Goal: Transaction & Acquisition: Obtain resource

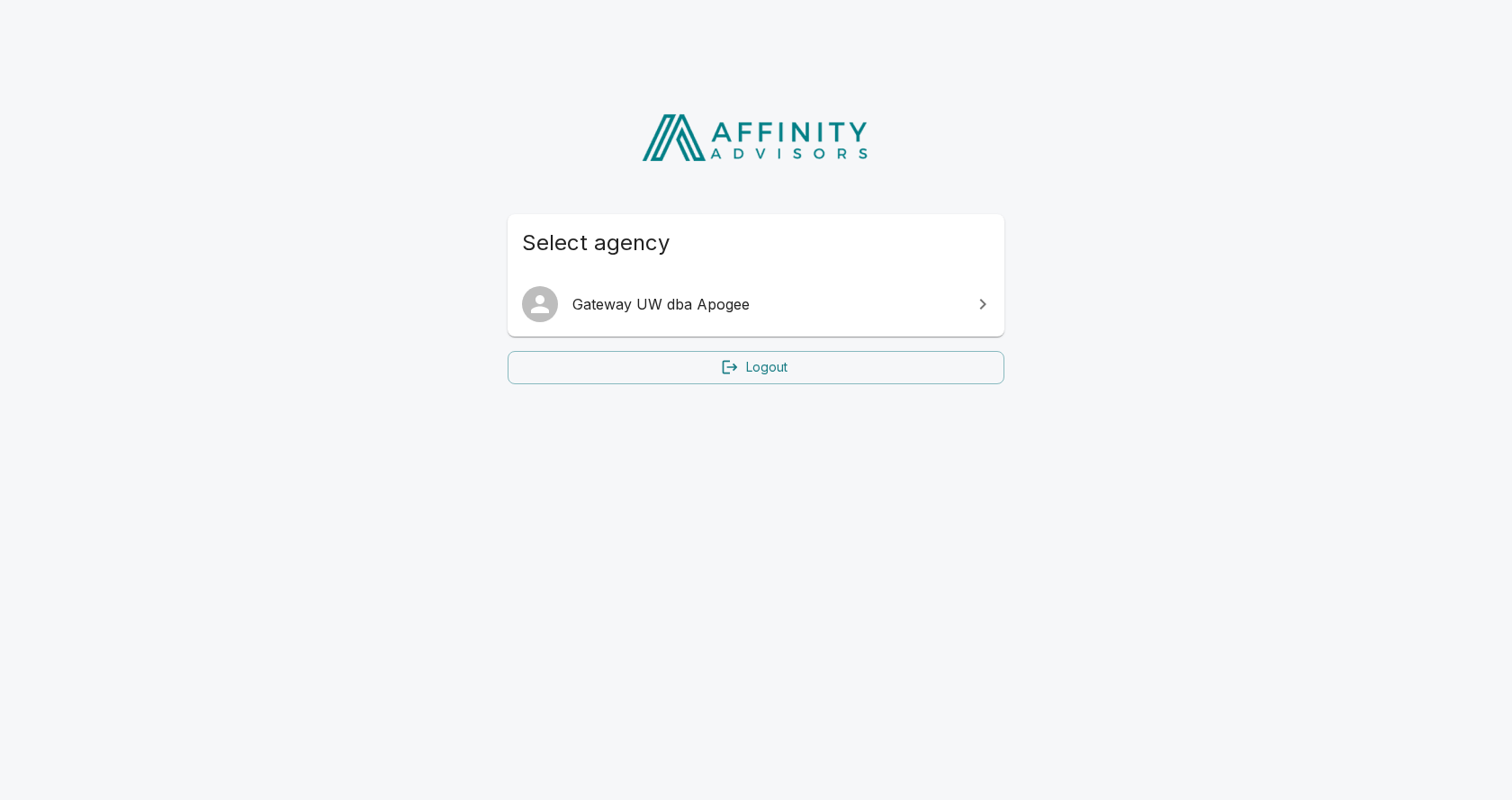
click at [596, 308] on span "Gateway UW dba Apogee" at bounding box center [767, 304] width 388 height 22
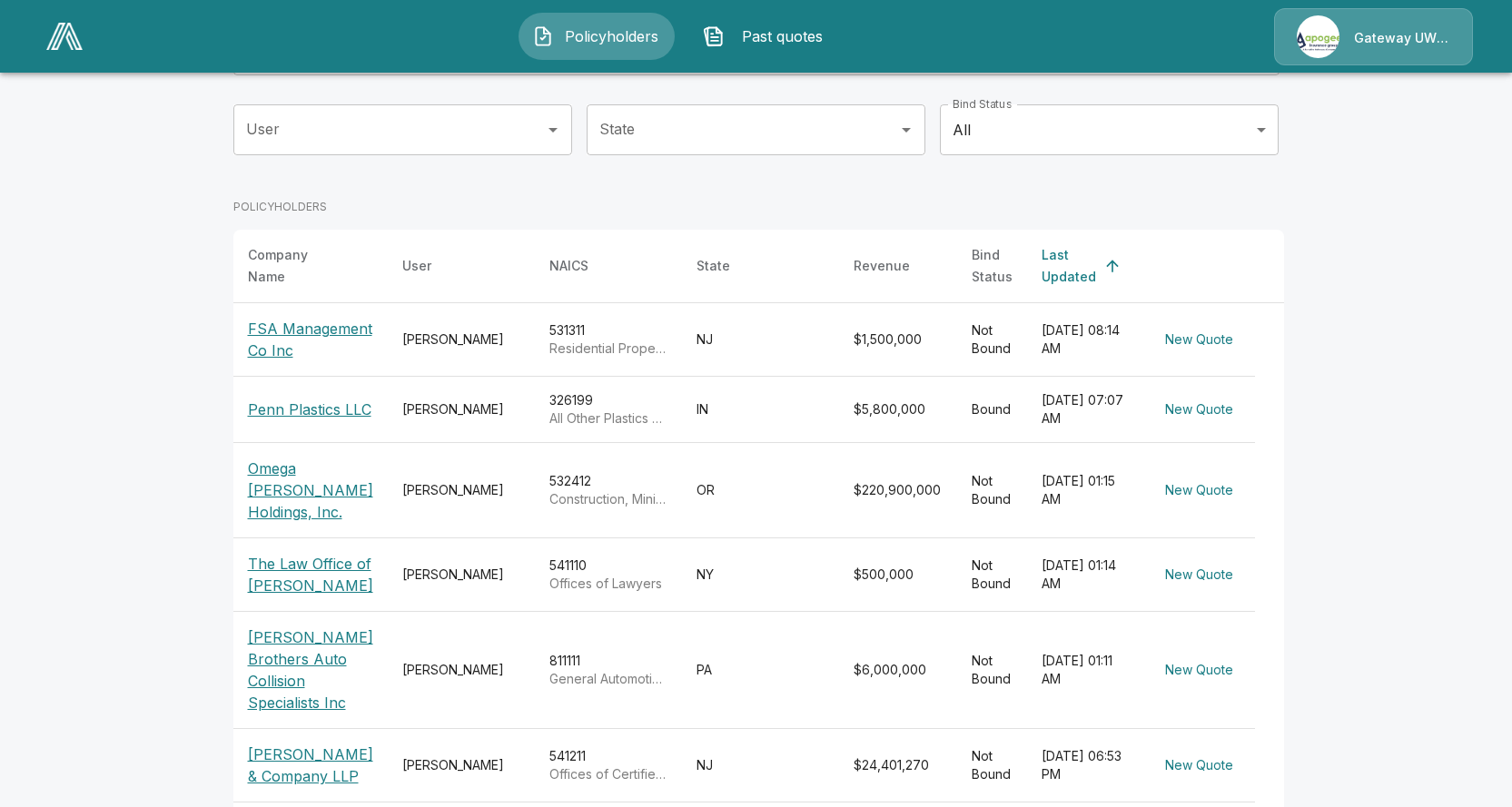
scroll to position [363, 0]
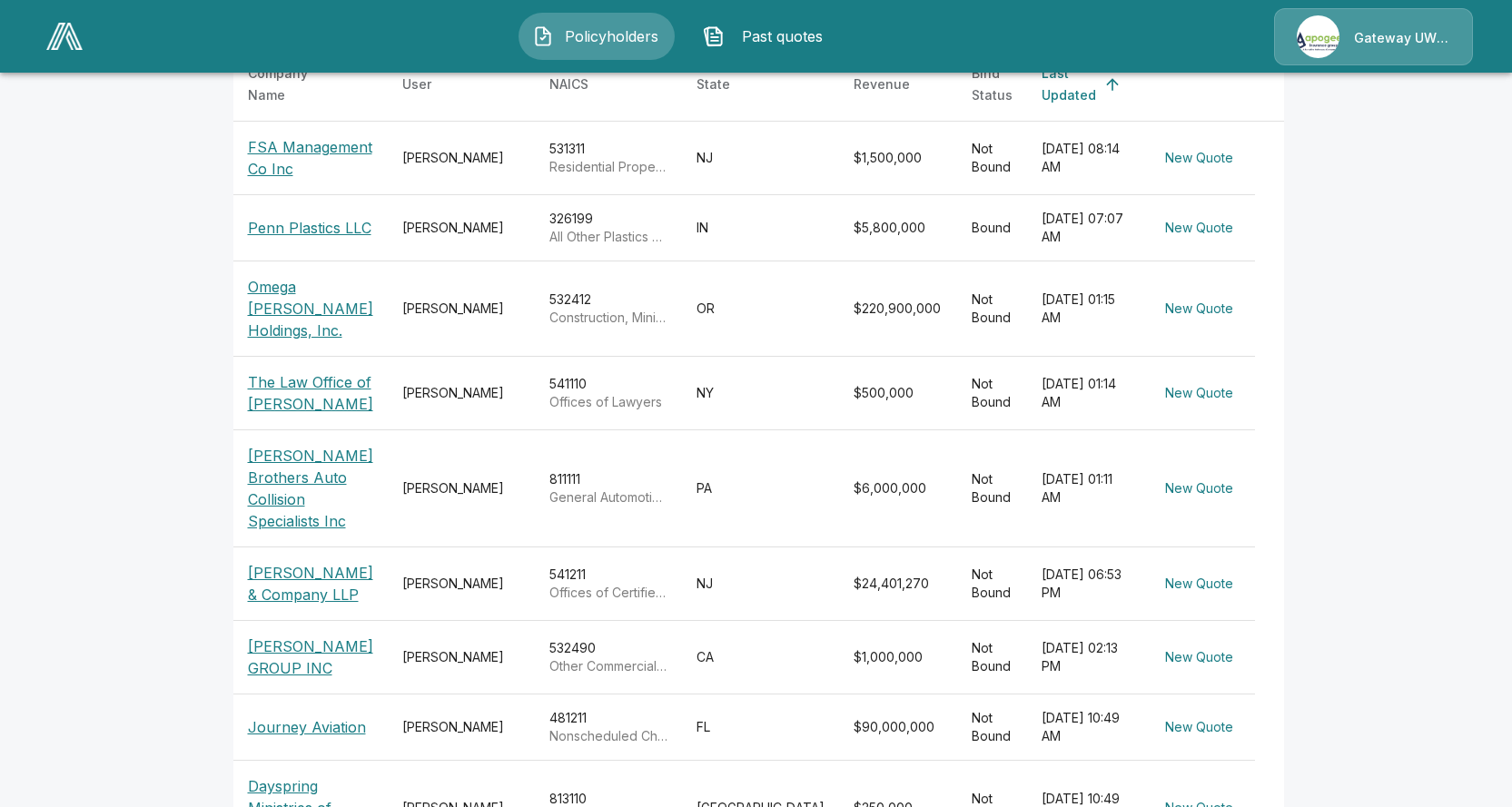
click at [302, 635] on p "[PERSON_NAME] GROUP INC" at bounding box center [310, 657] width 126 height 44
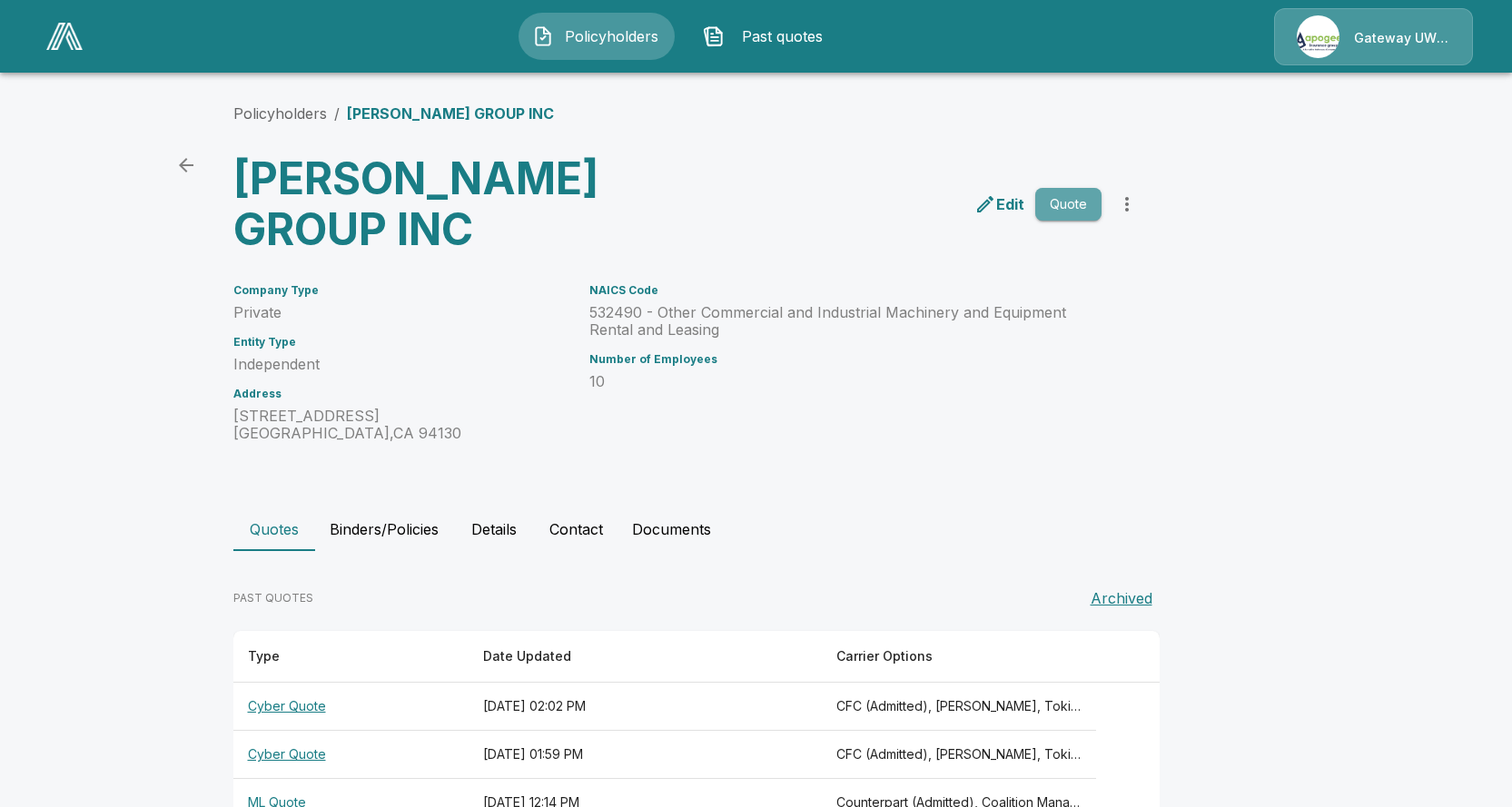
click at [1056, 188] on button "Quote" at bounding box center [1068, 205] width 66 height 34
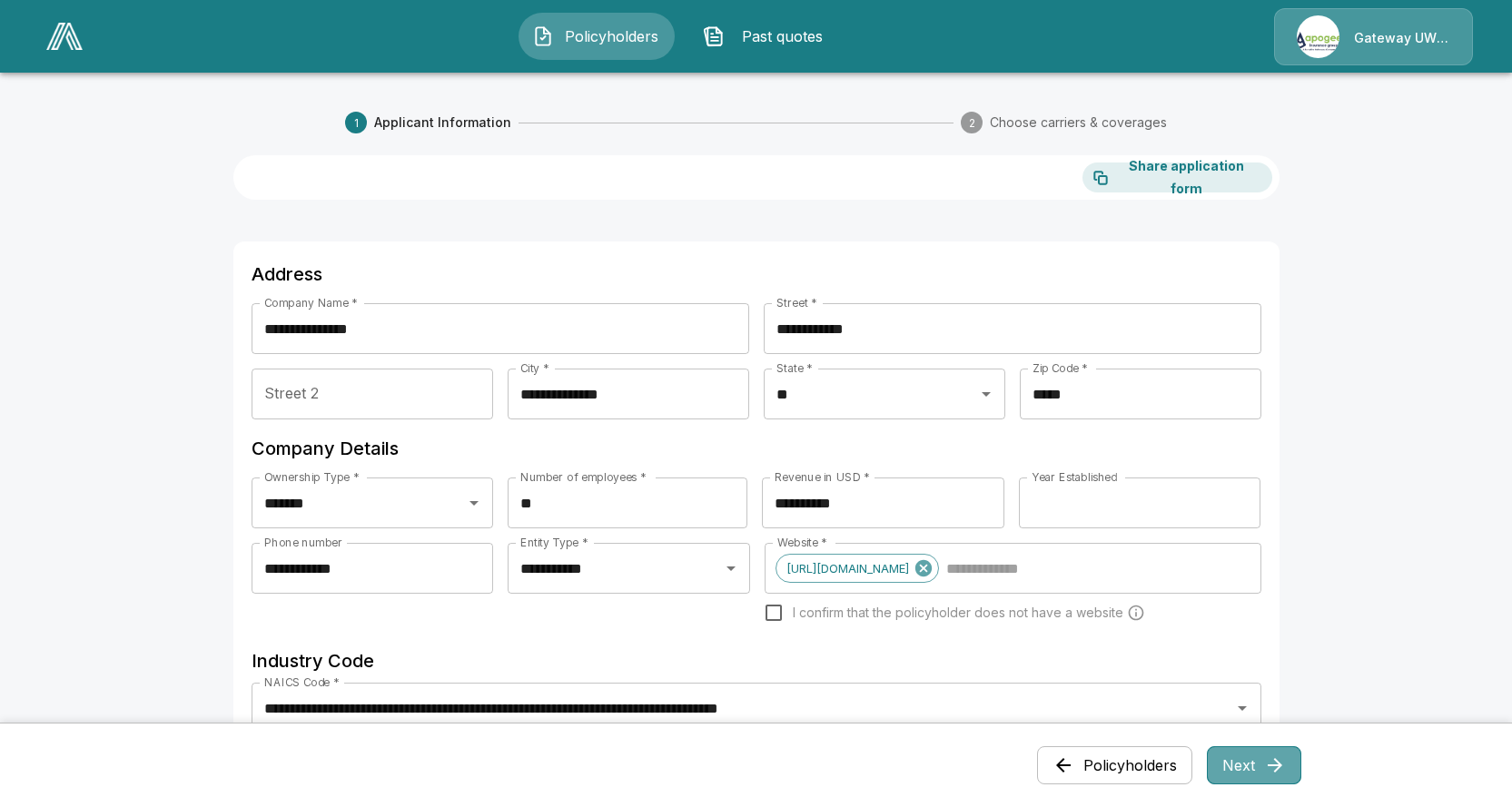
click at [1217, 759] on button "Next" at bounding box center [1253, 764] width 94 height 39
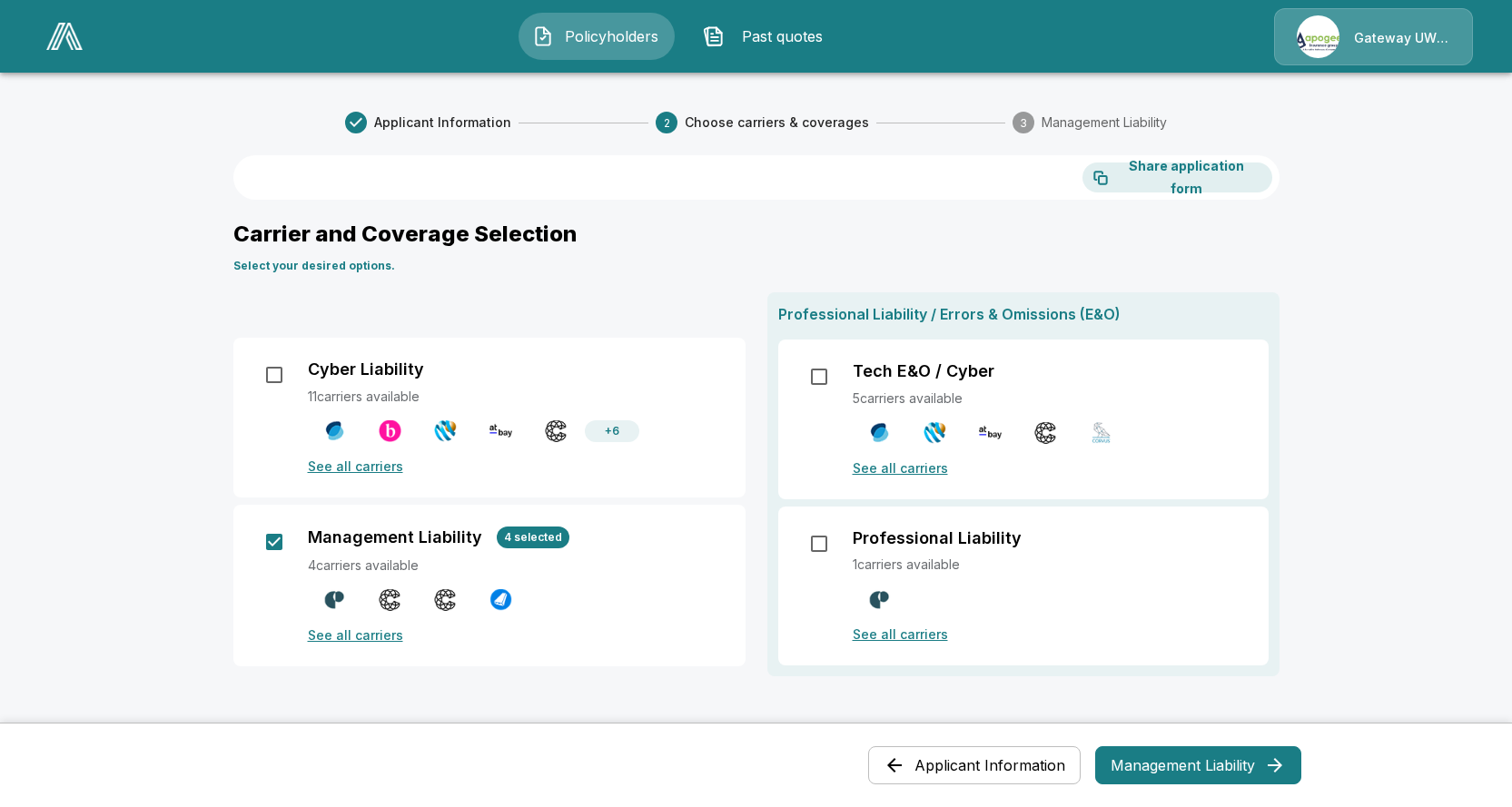
click at [1268, 782] on button "Management Liability" at bounding box center [1198, 764] width 206 height 39
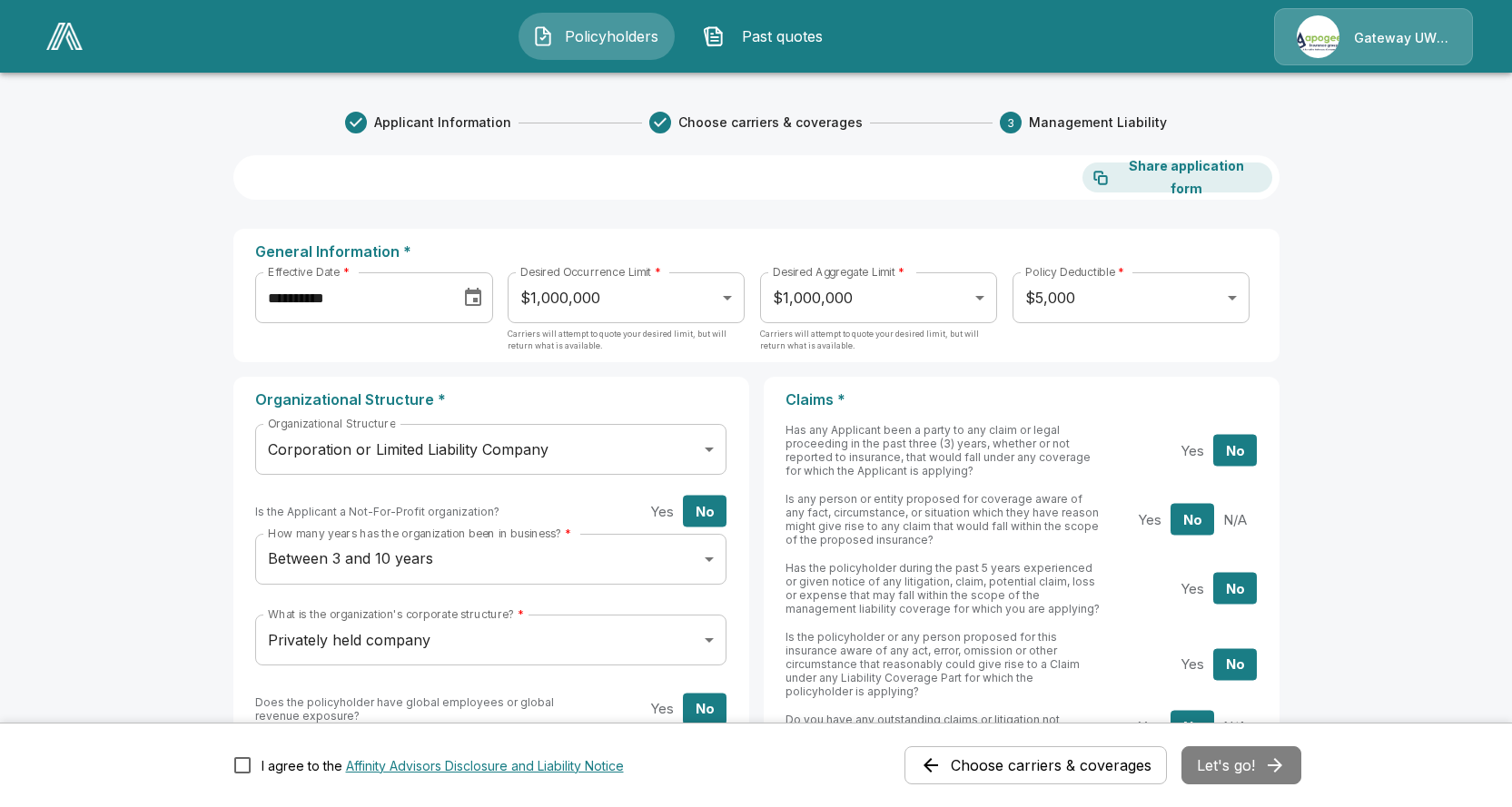
click at [473, 297] on icon "Choose date, selected date is Oct 8, 2025" at bounding box center [473, 297] width 17 height 18
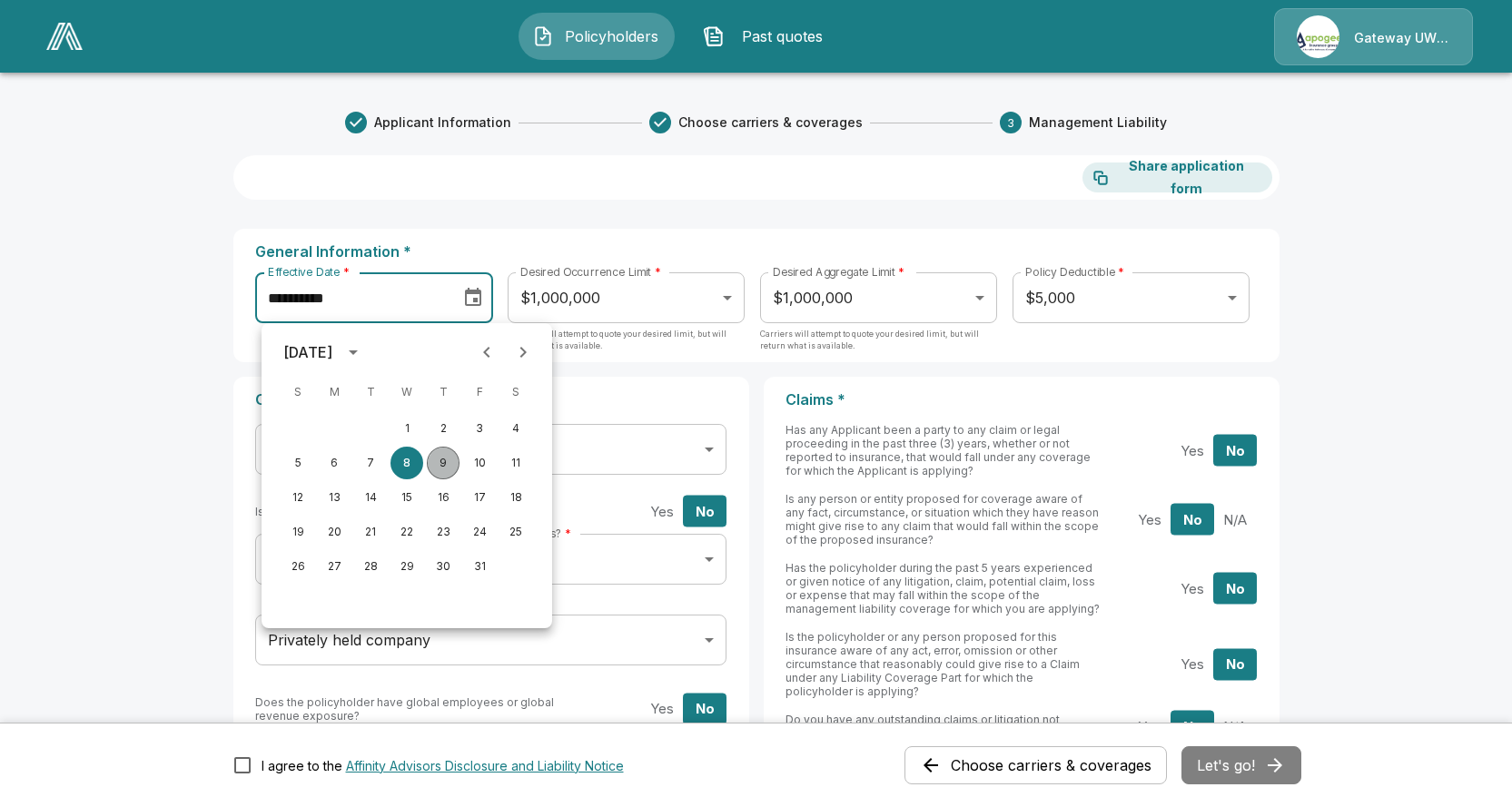
click at [450, 459] on button "9" at bounding box center [442, 462] width 33 height 33
type input "**********"
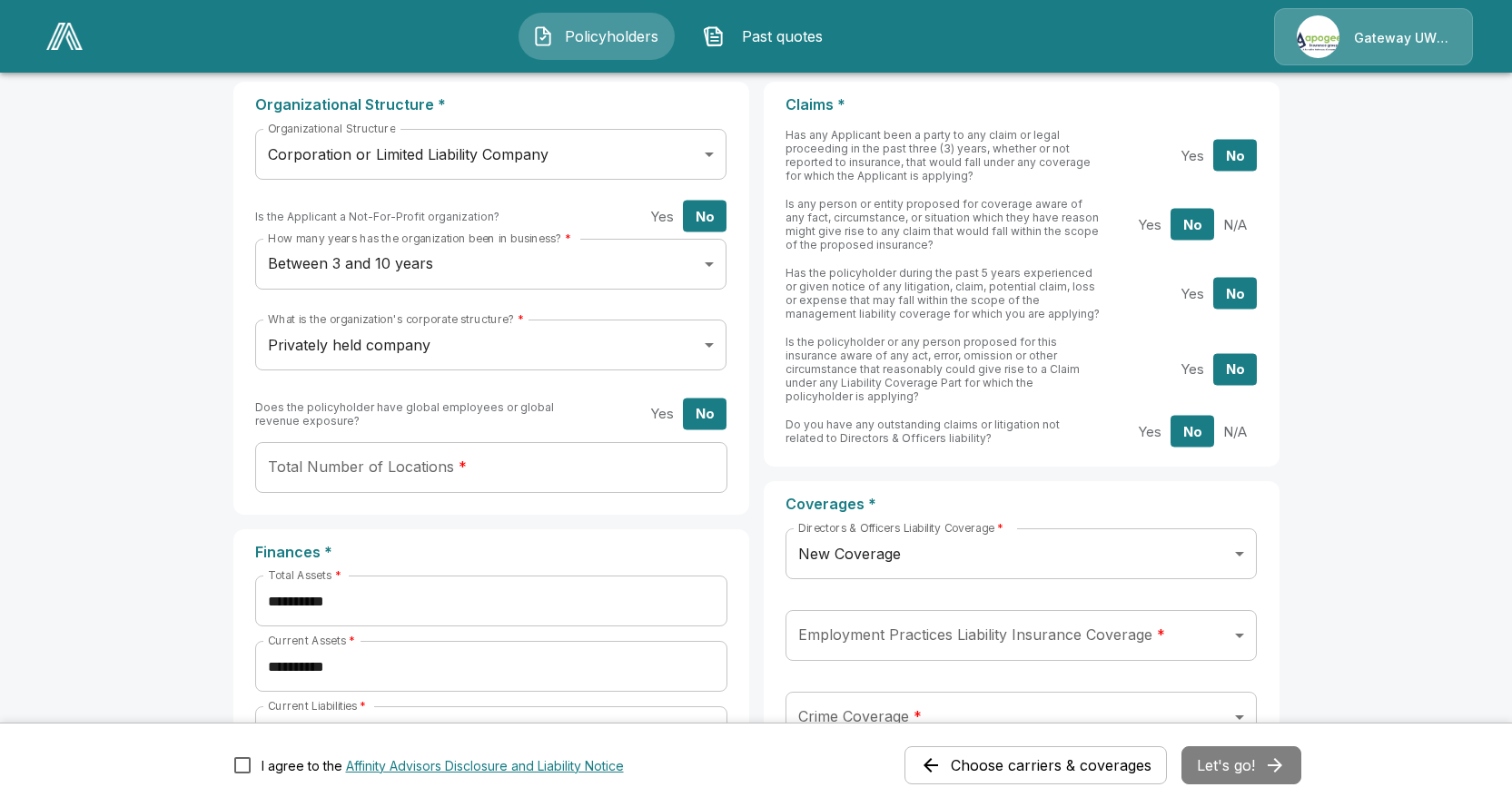
scroll to position [317, 0]
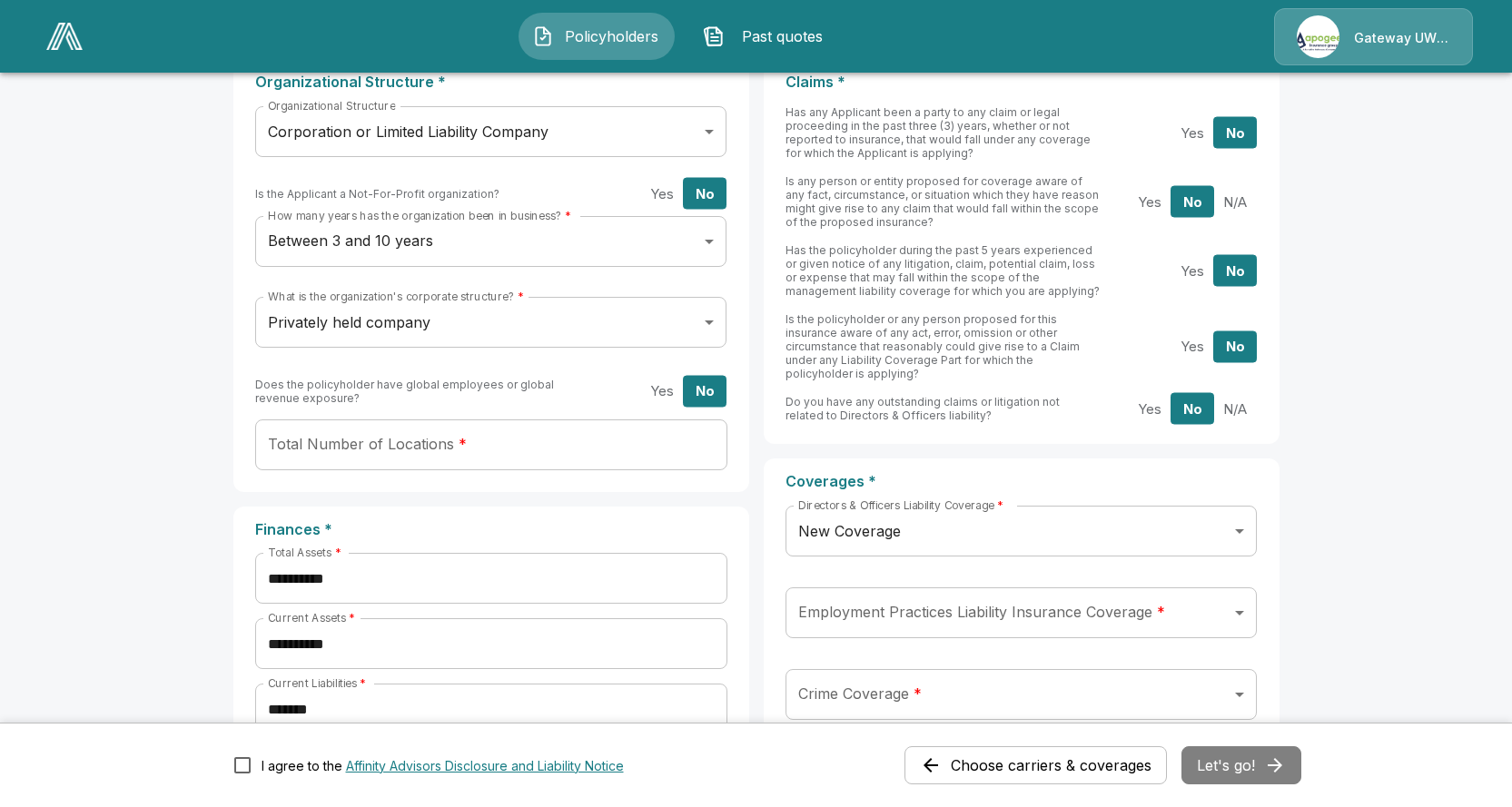
click at [304, 440] on input "Total Number of Locations *" at bounding box center [491, 444] width 472 height 50
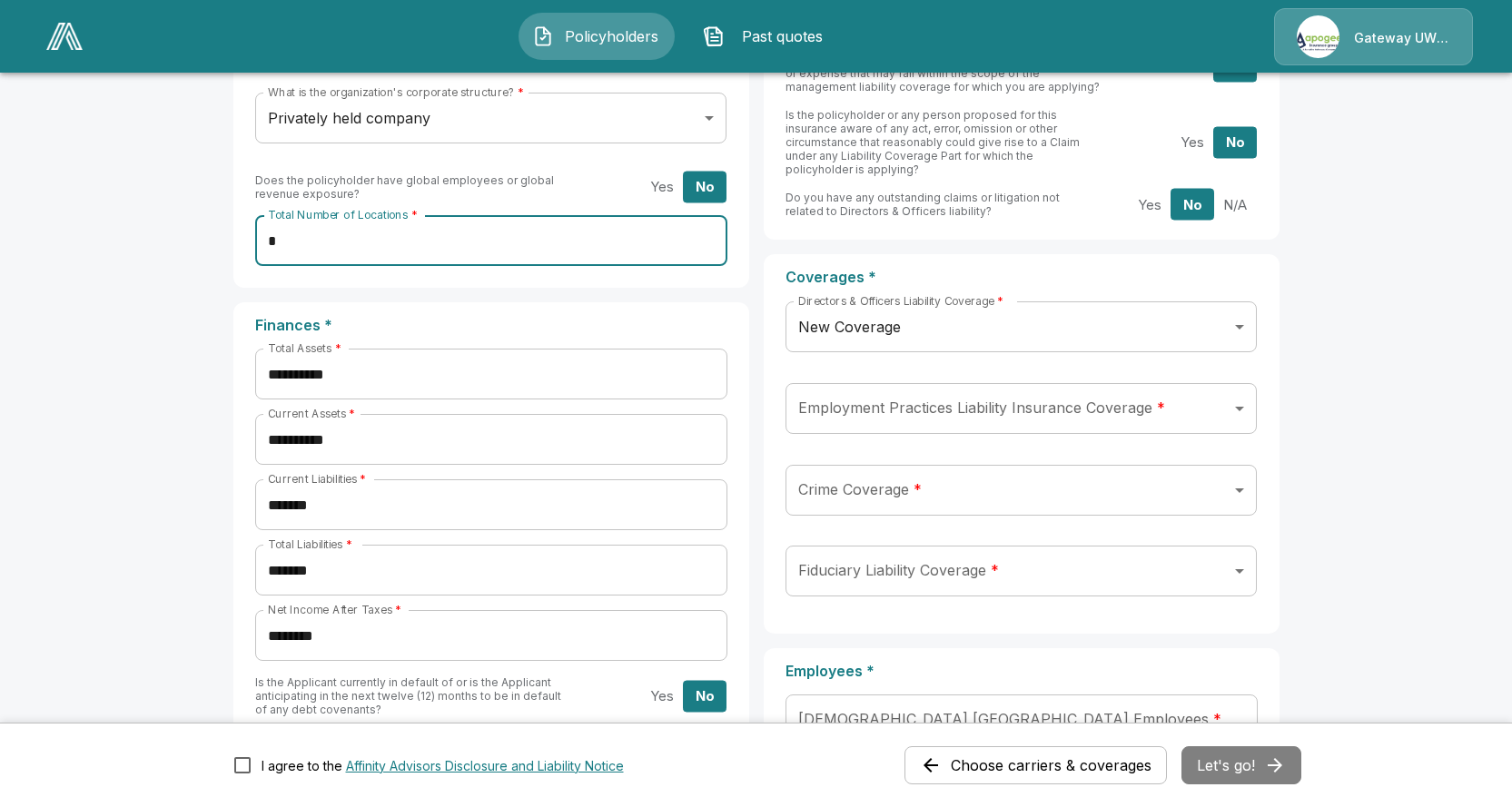
scroll to position [545, 0]
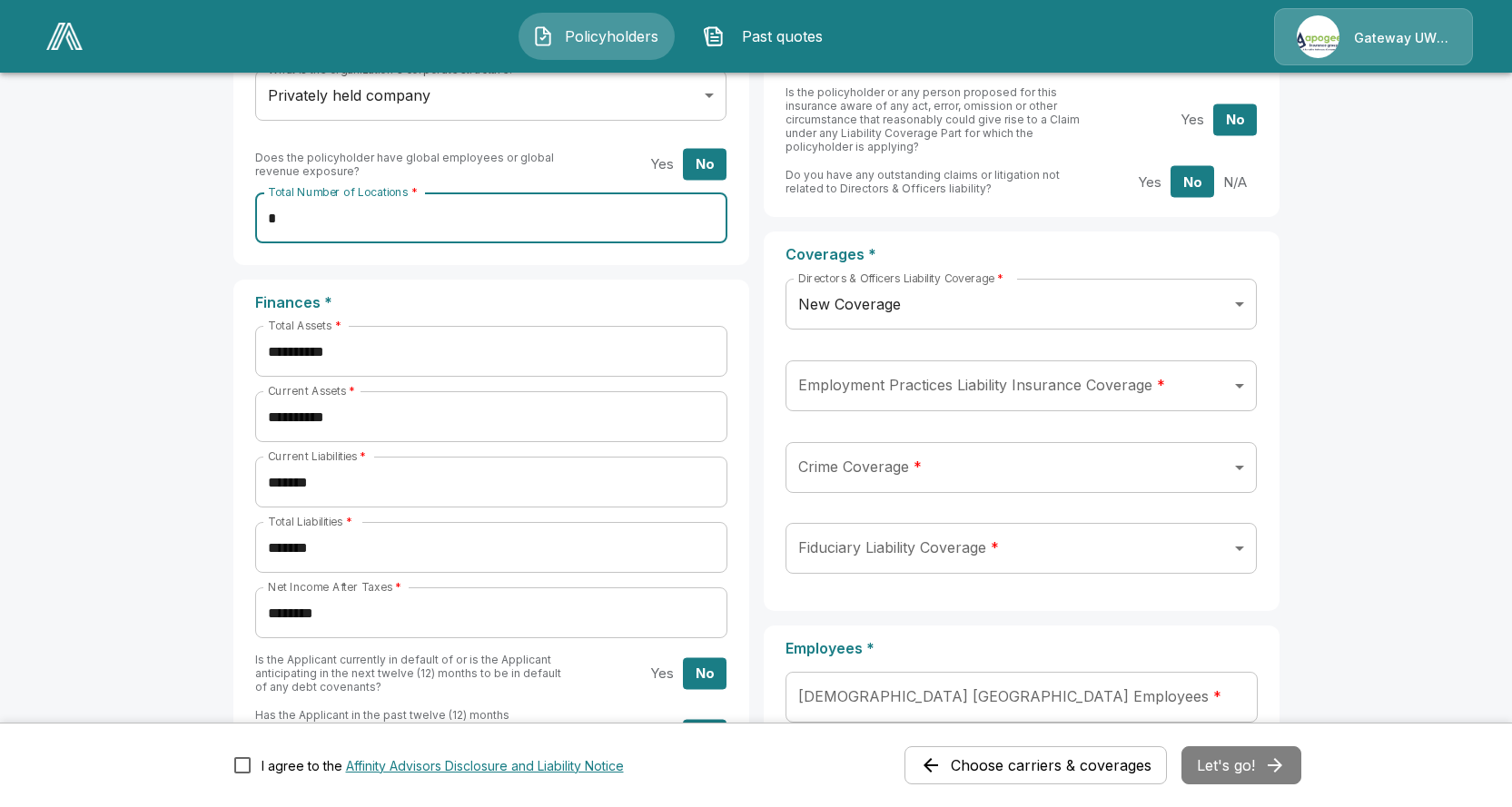
type input "*"
click at [901, 391] on body "**********" at bounding box center [756, 786] width 1512 height 2662
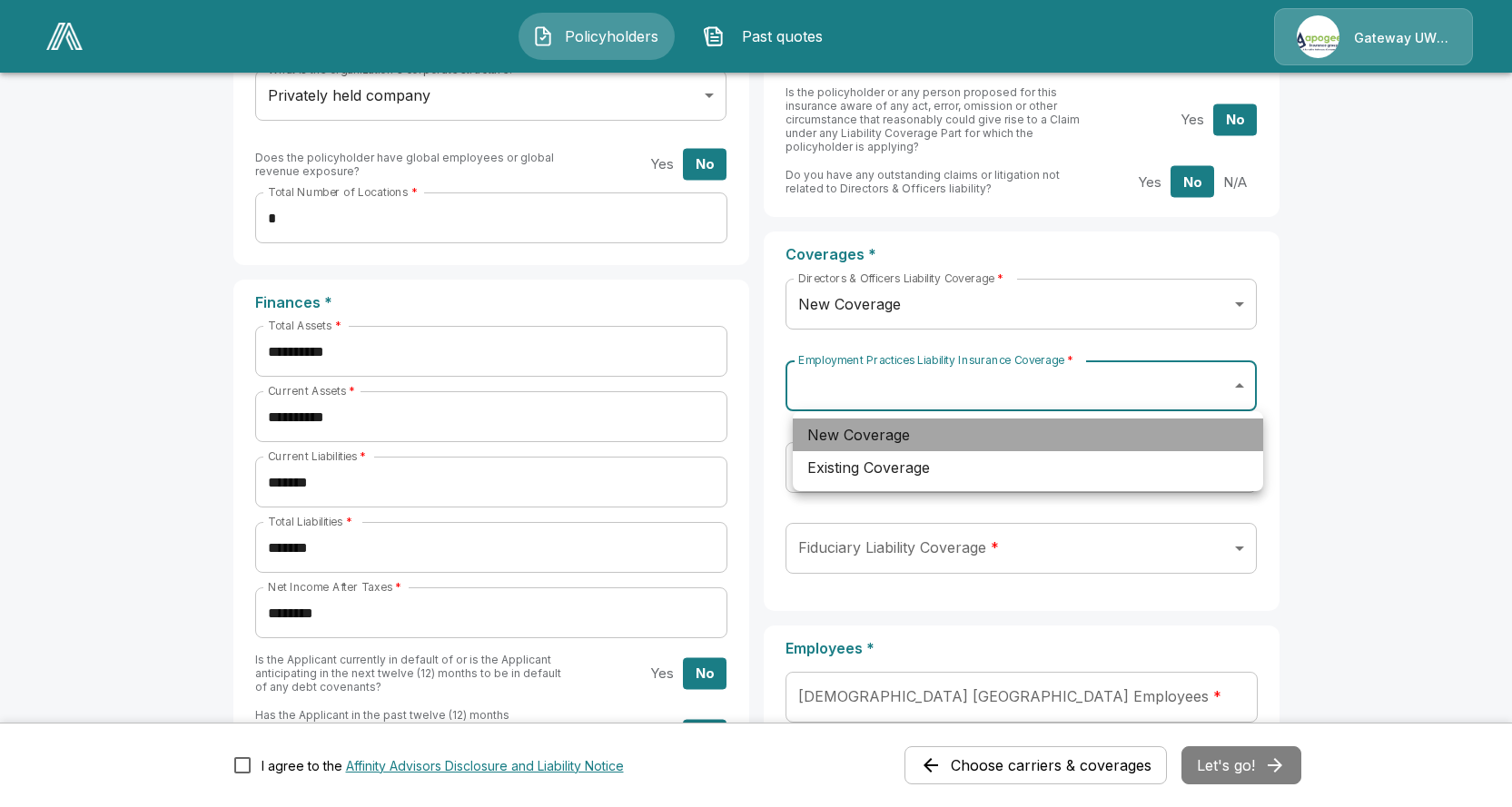
click at [906, 435] on li "New Coverage" at bounding box center [1027, 434] width 470 height 33
type input "***"
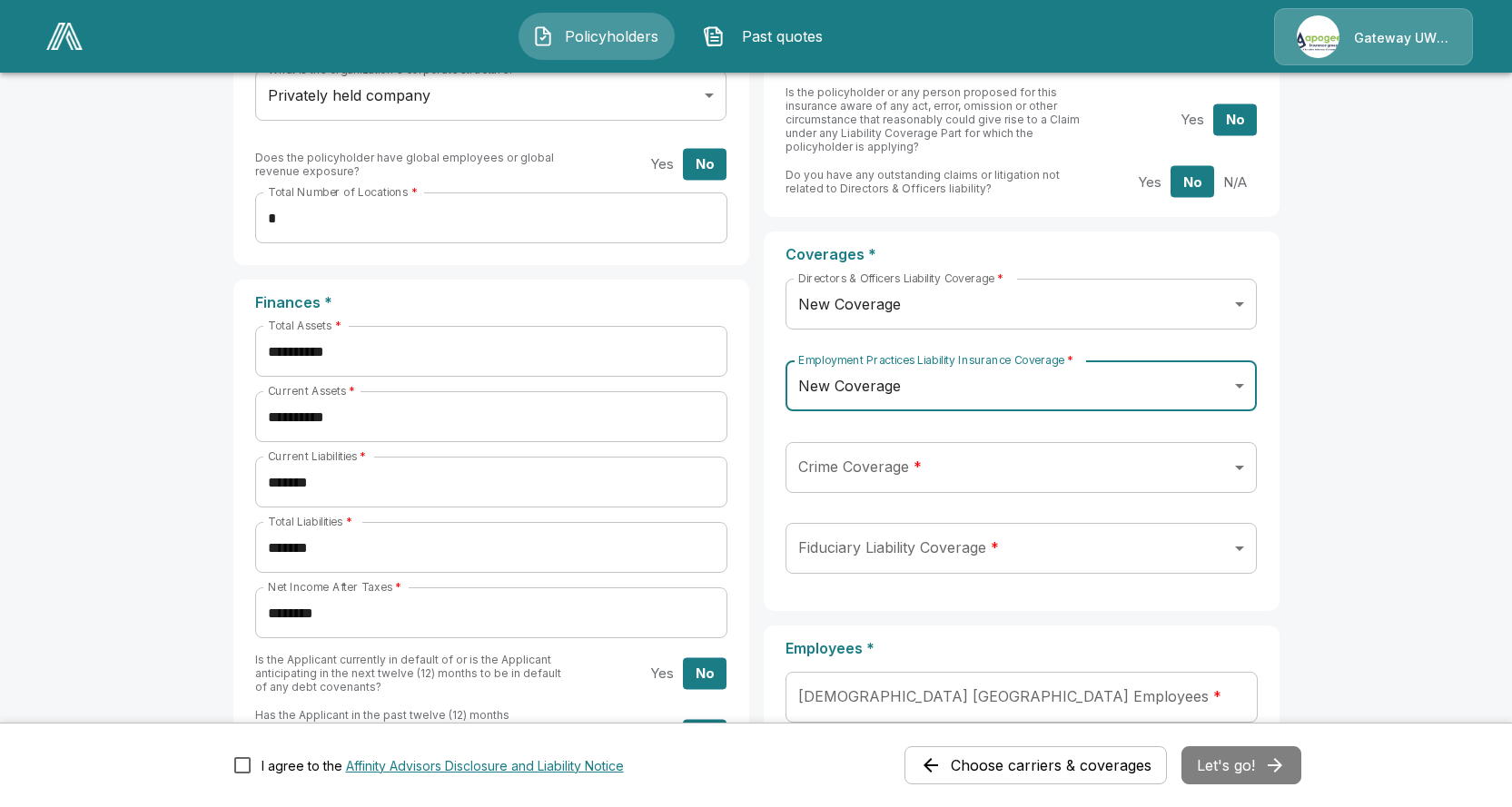
click at [920, 460] on body "**********" at bounding box center [756, 786] width 1512 height 2662
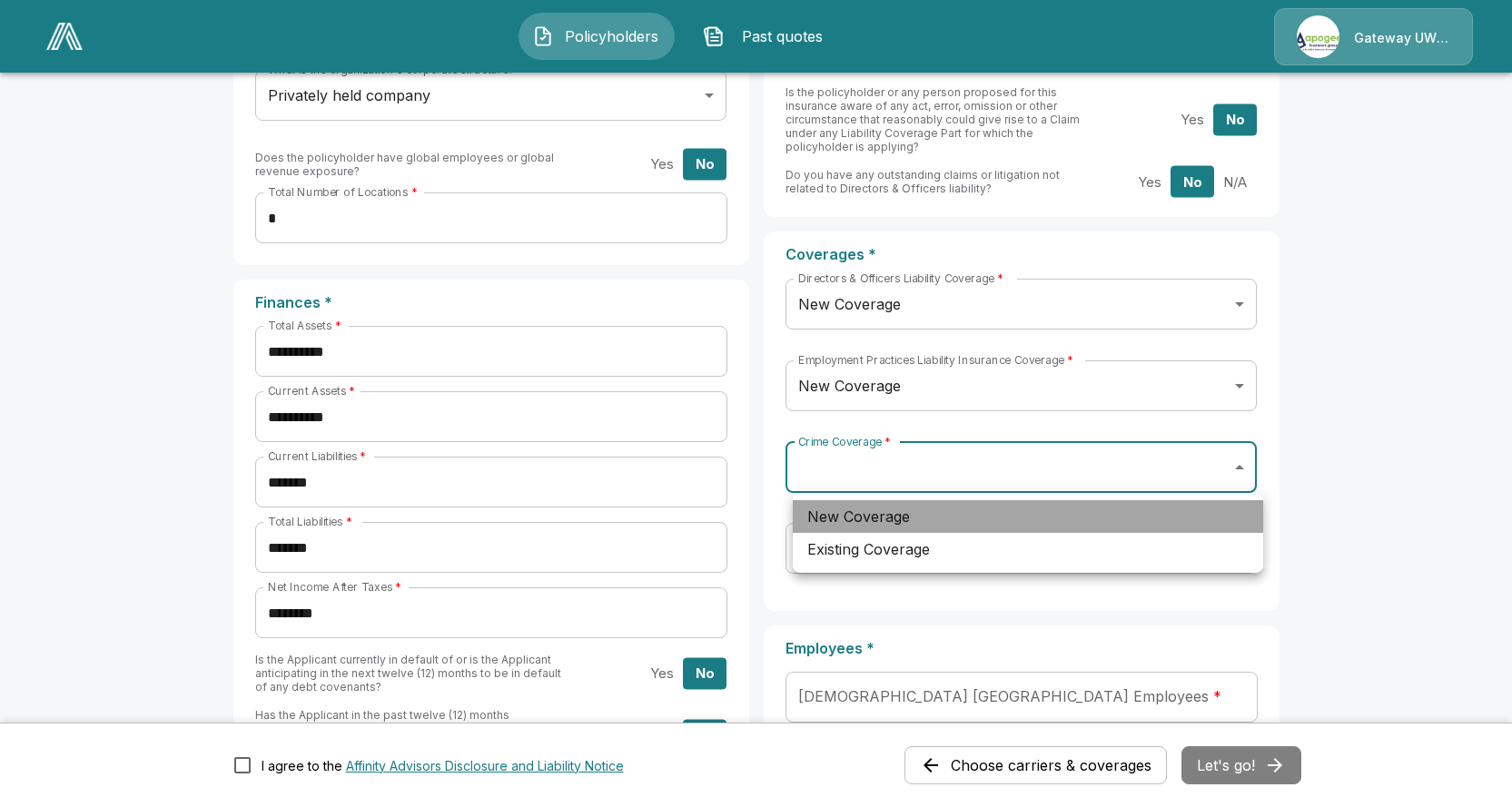
click at [908, 515] on li "New Coverage" at bounding box center [1027, 516] width 470 height 33
type input "***"
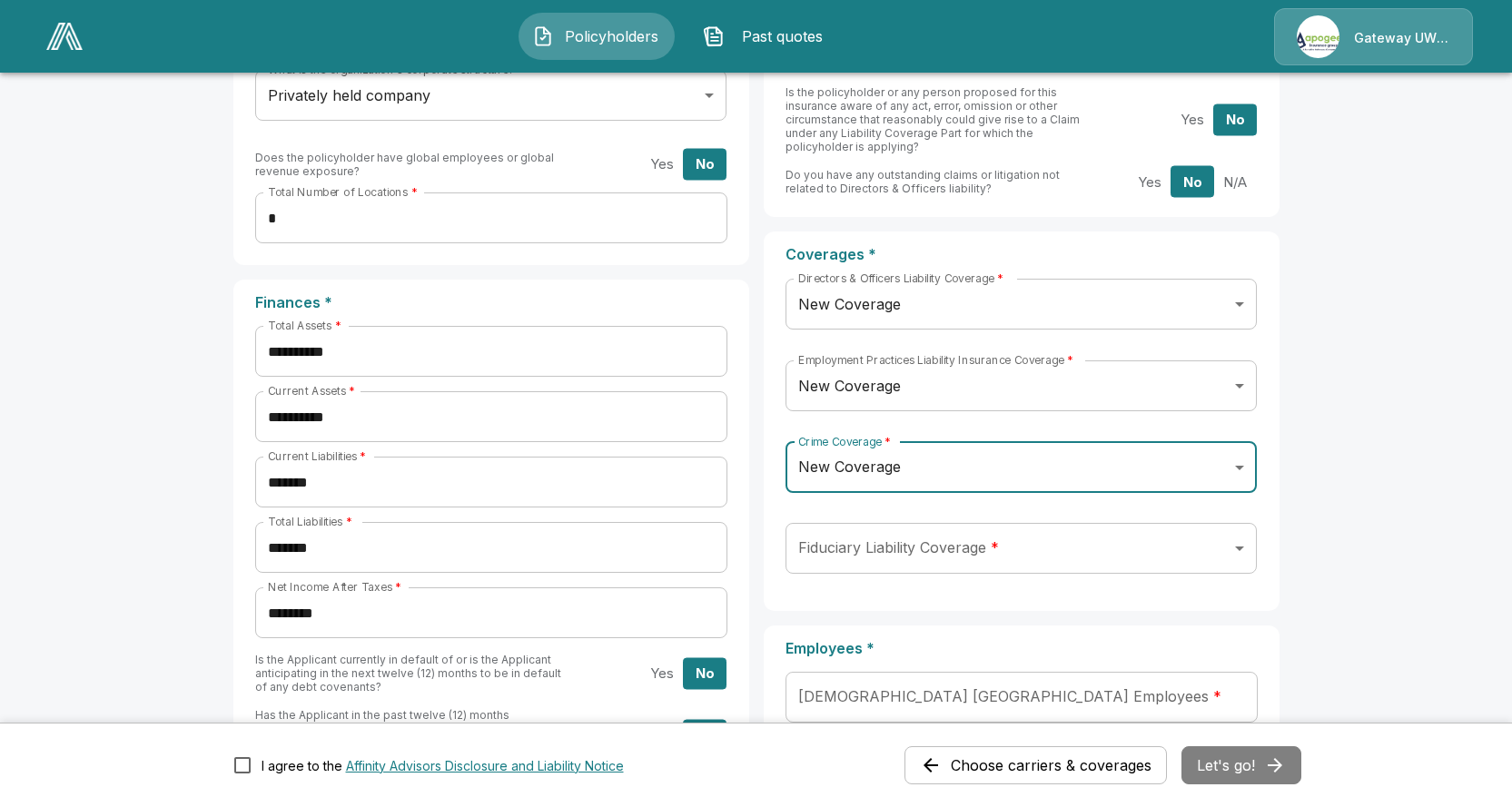
click at [931, 549] on body "**********" at bounding box center [756, 786] width 1512 height 2662
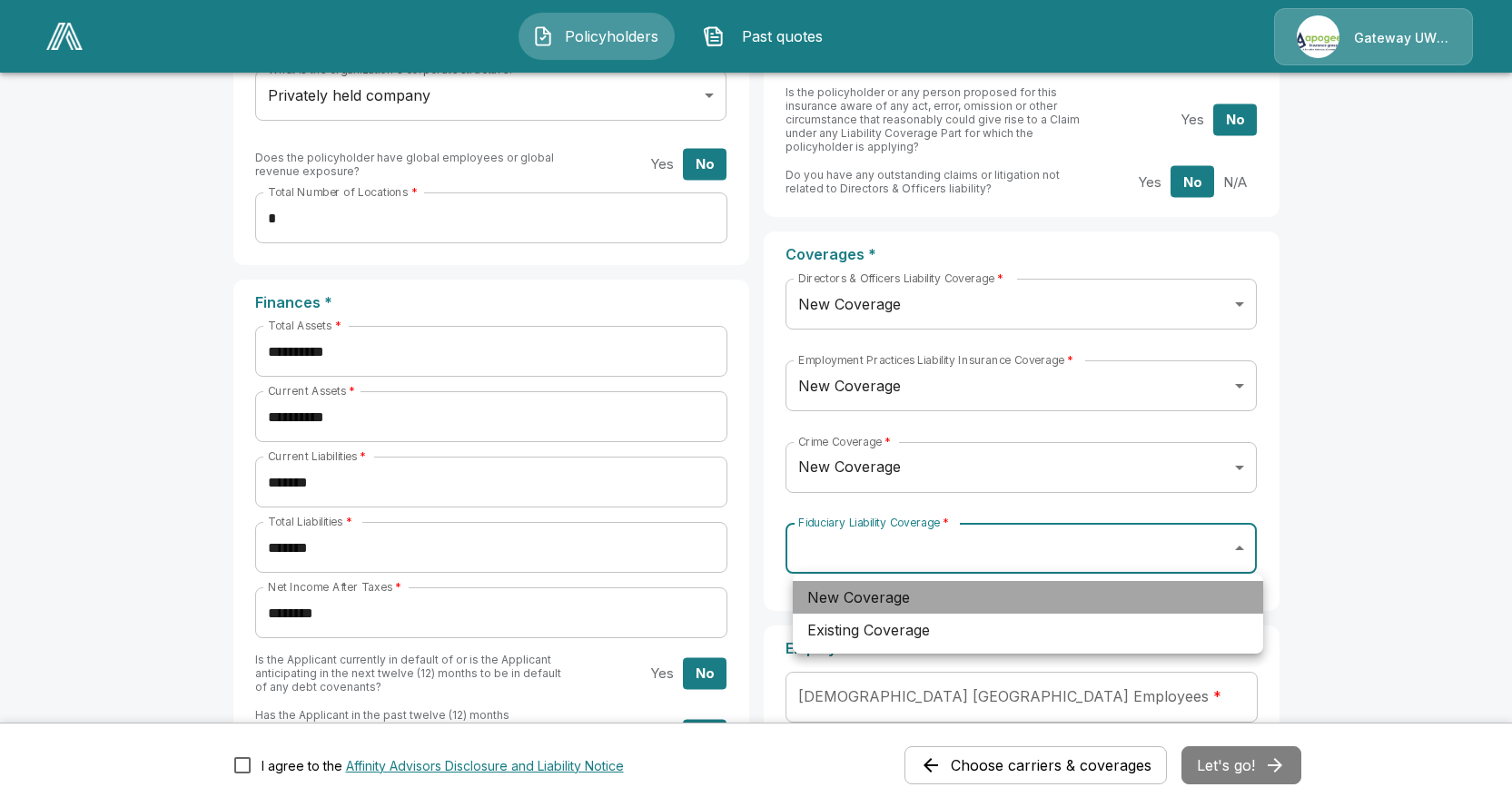
click at [964, 602] on li "New Coverage" at bounding box center [1027, 596] width 470 height 33
type input "***"
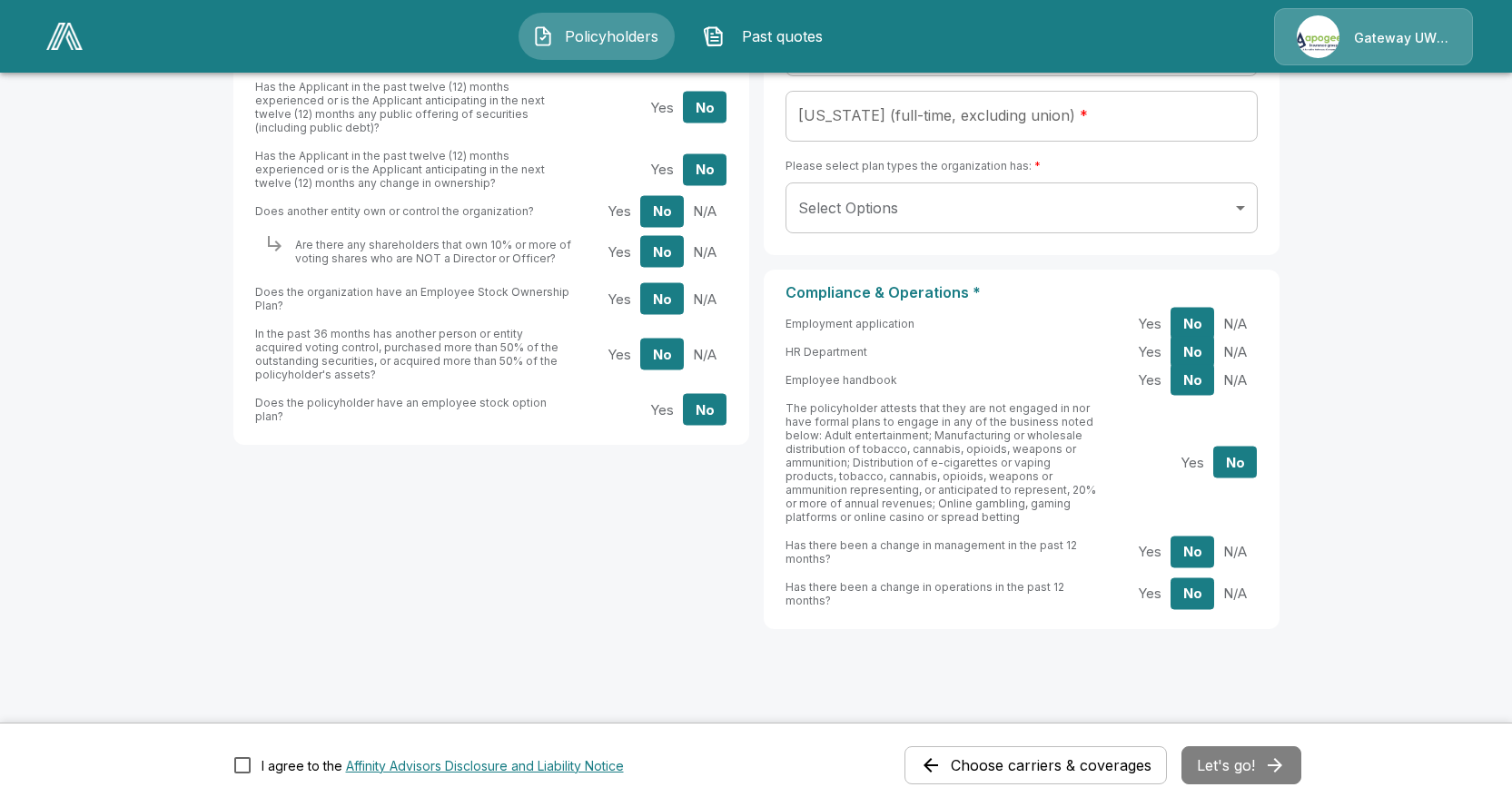
scroll to position [1855, 0]
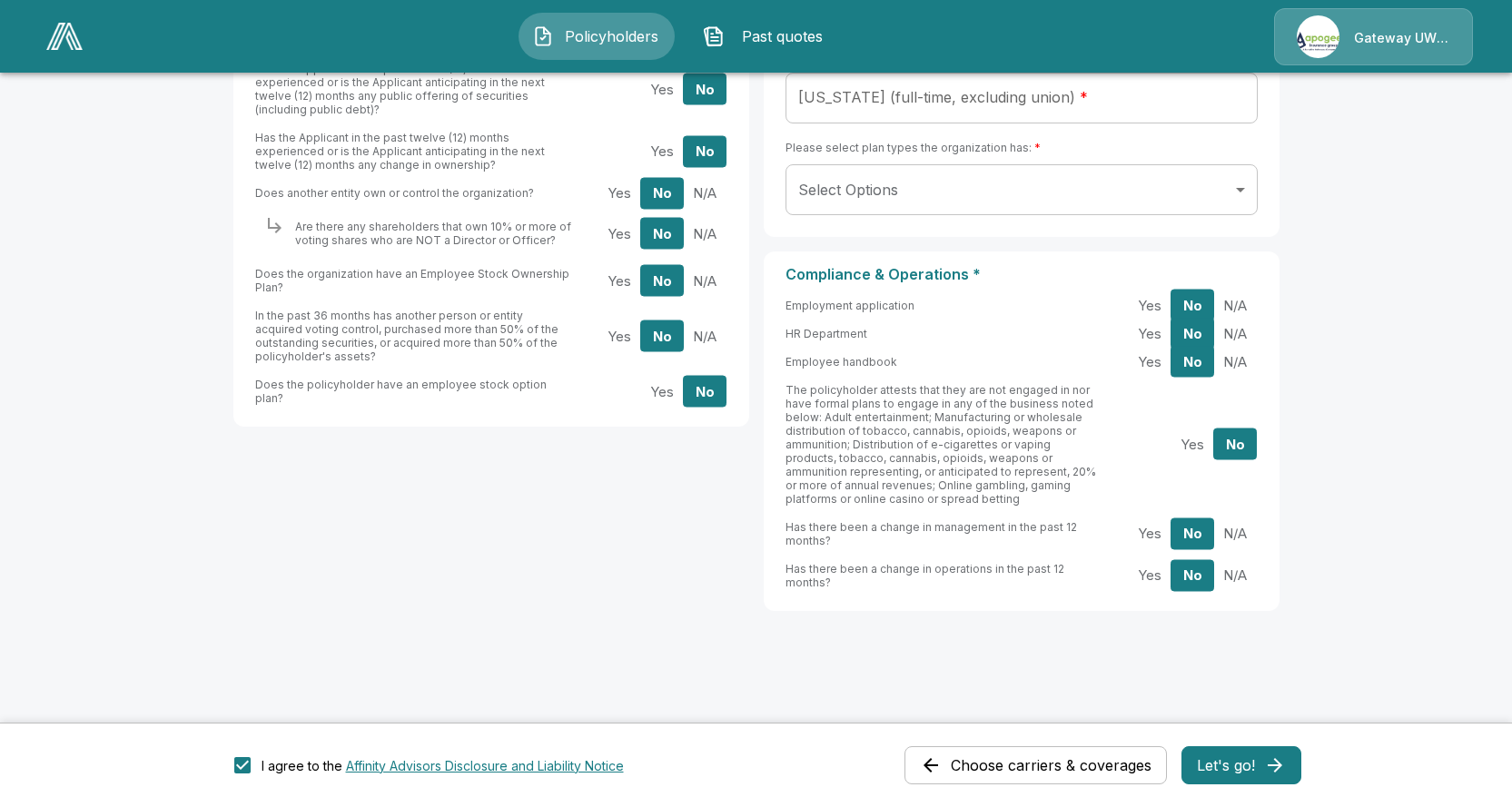
click at [1246, 761] on button "Let's go!" at bounding box center [1241, 764] width 120 height 39
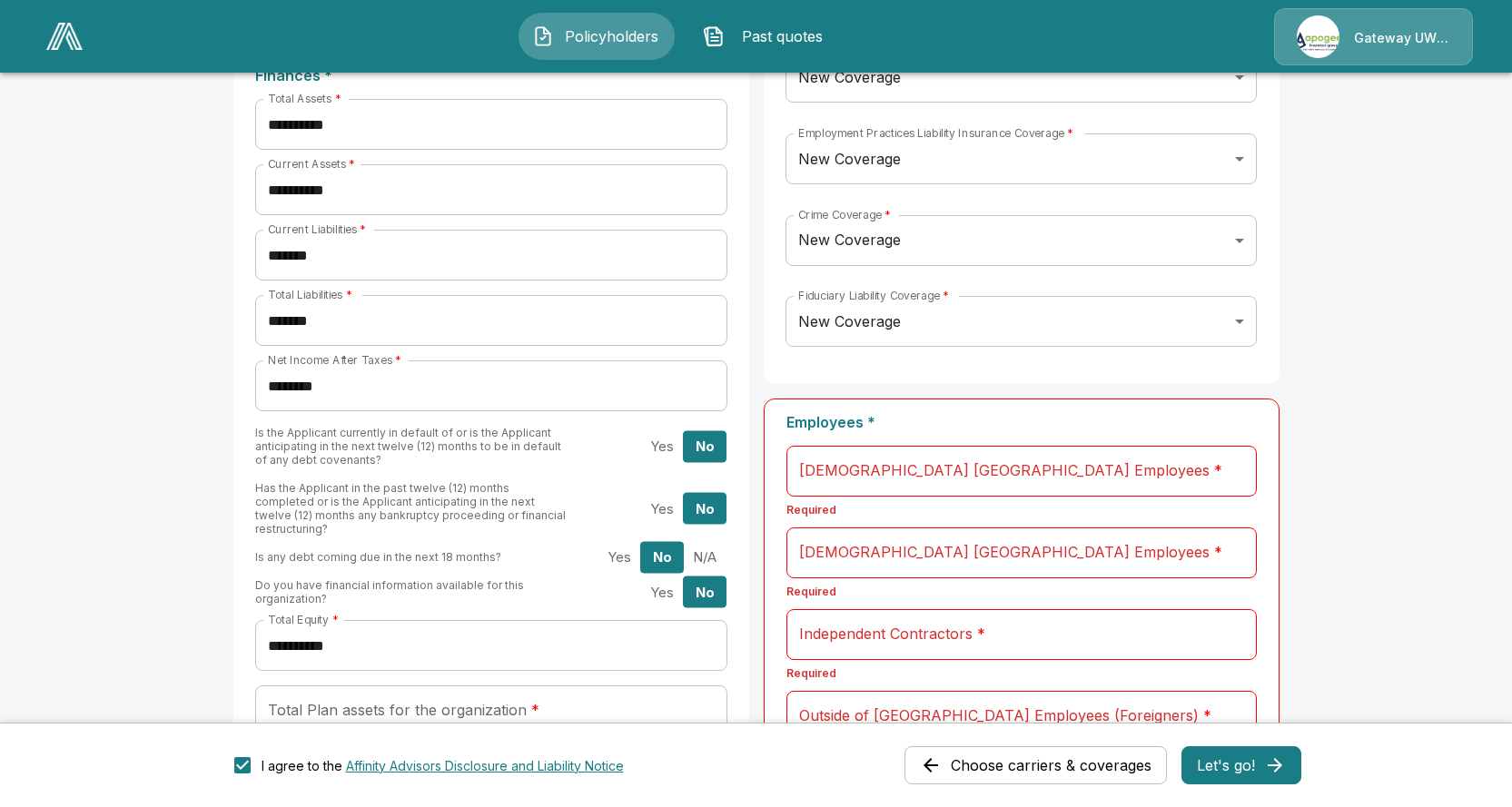
scroll to position [840, 0]
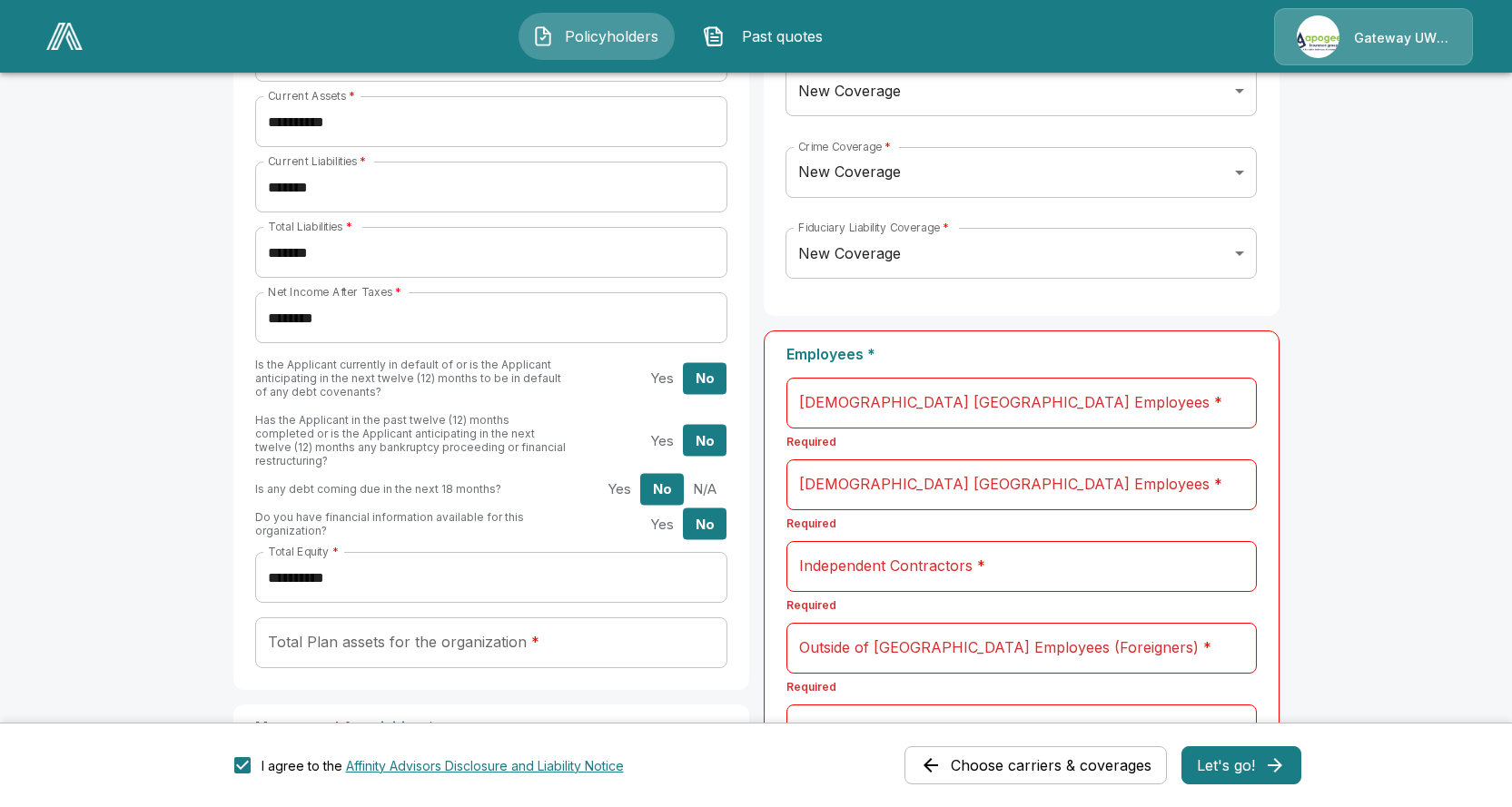
click at [811, 412] on input "Full-Time United States Employees *" at bounding box center [1021, 403] width 470 height 50
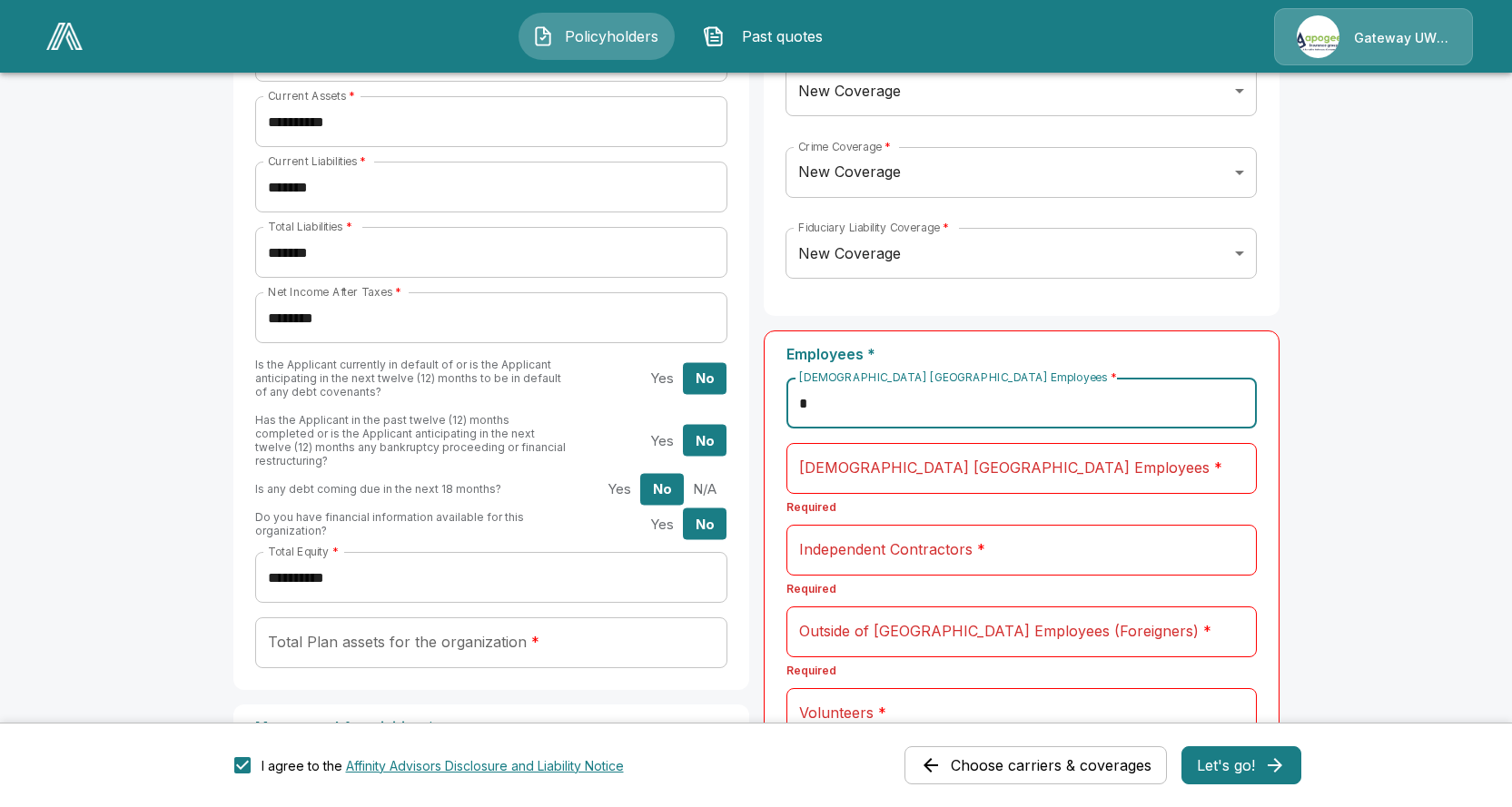
type input "*"
click at [831, 471] on input "Part-Time United States Employees *" at bounding box center [1021, 468] width 470 height 50
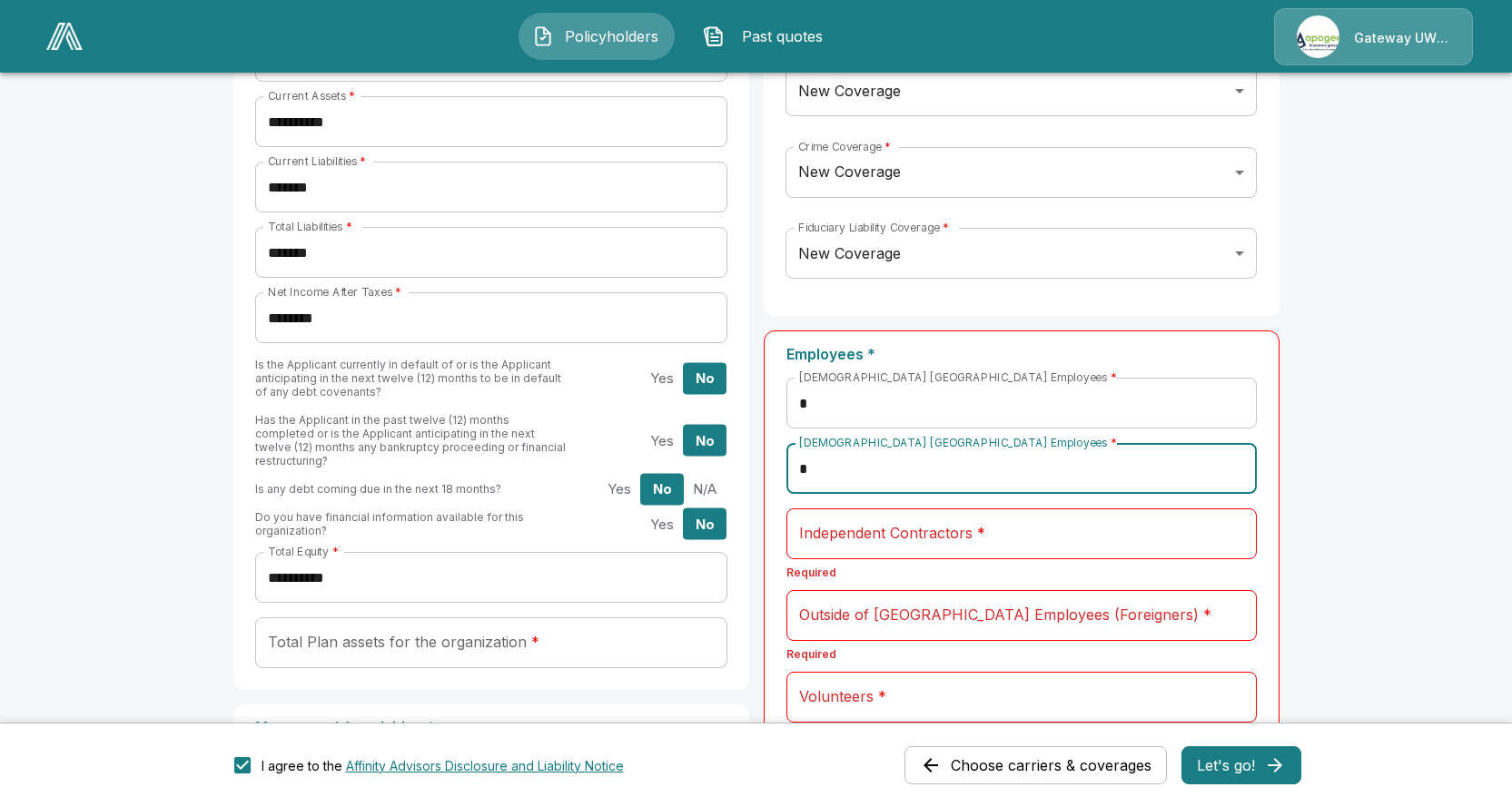
type input "*"
click at [836, 562] on div "Independent Contractors * Independent Contractors * Required" at bounding box center [1021, 549] width 470 height 82
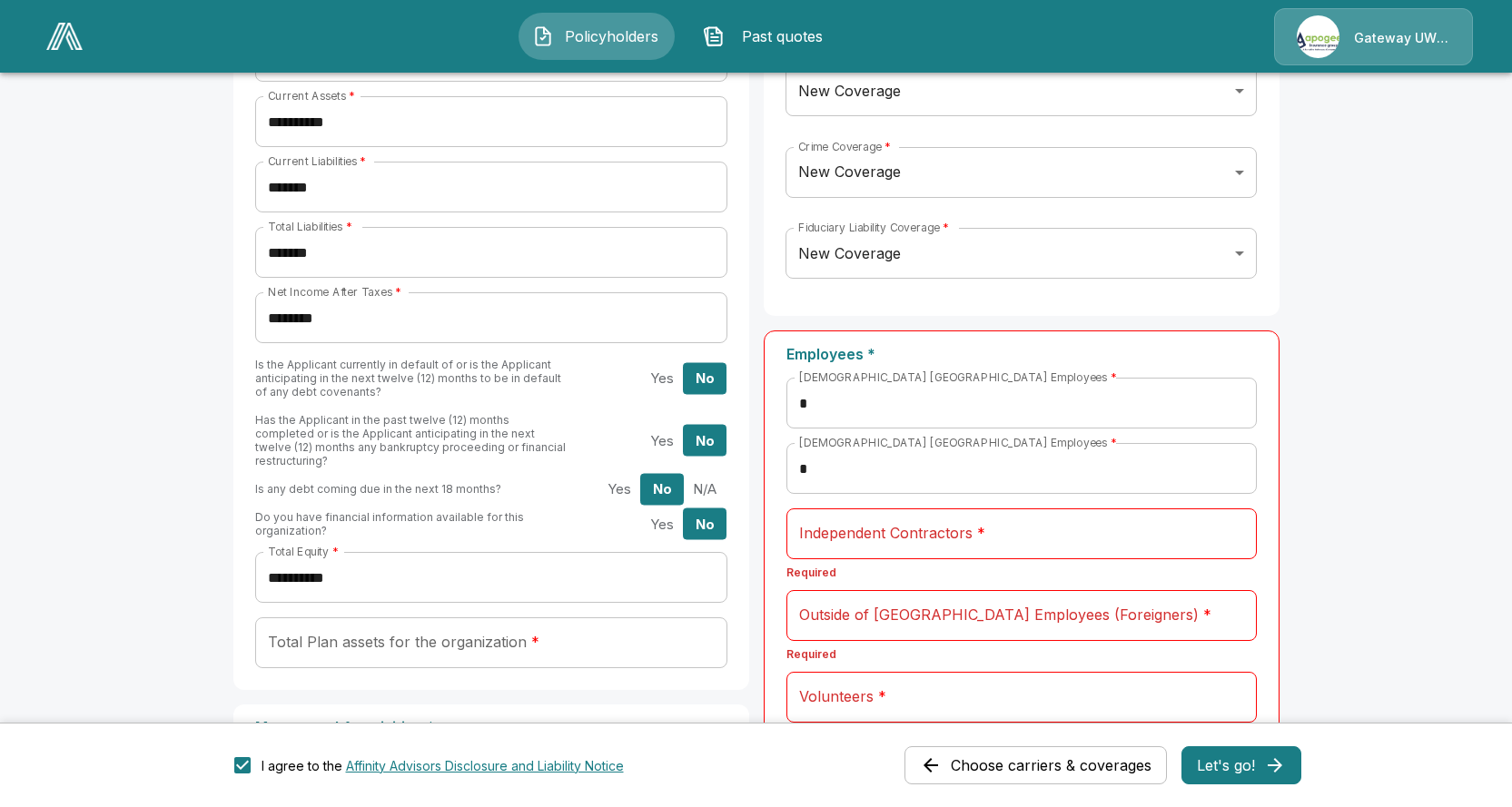
click at [828, 534] on input "Independent Contractors *" at bounding box center [1021, 533] width 470 height 50
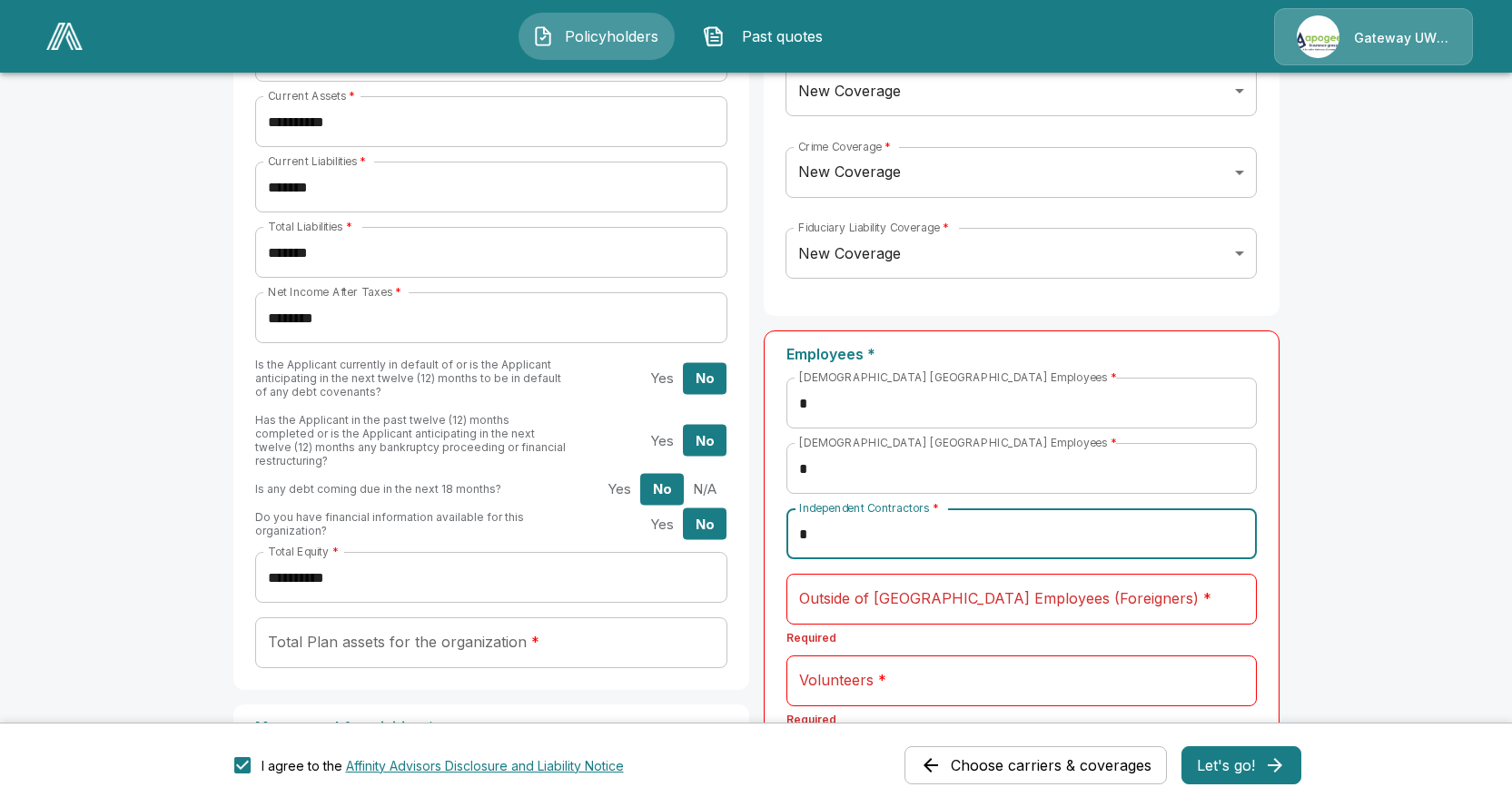
type input "*"
click at [842, 589] on div "Outside of United States Employees (Foreigners) * Outside of United States Empl…" at bounding box center [1021, 598] width 470 height 50
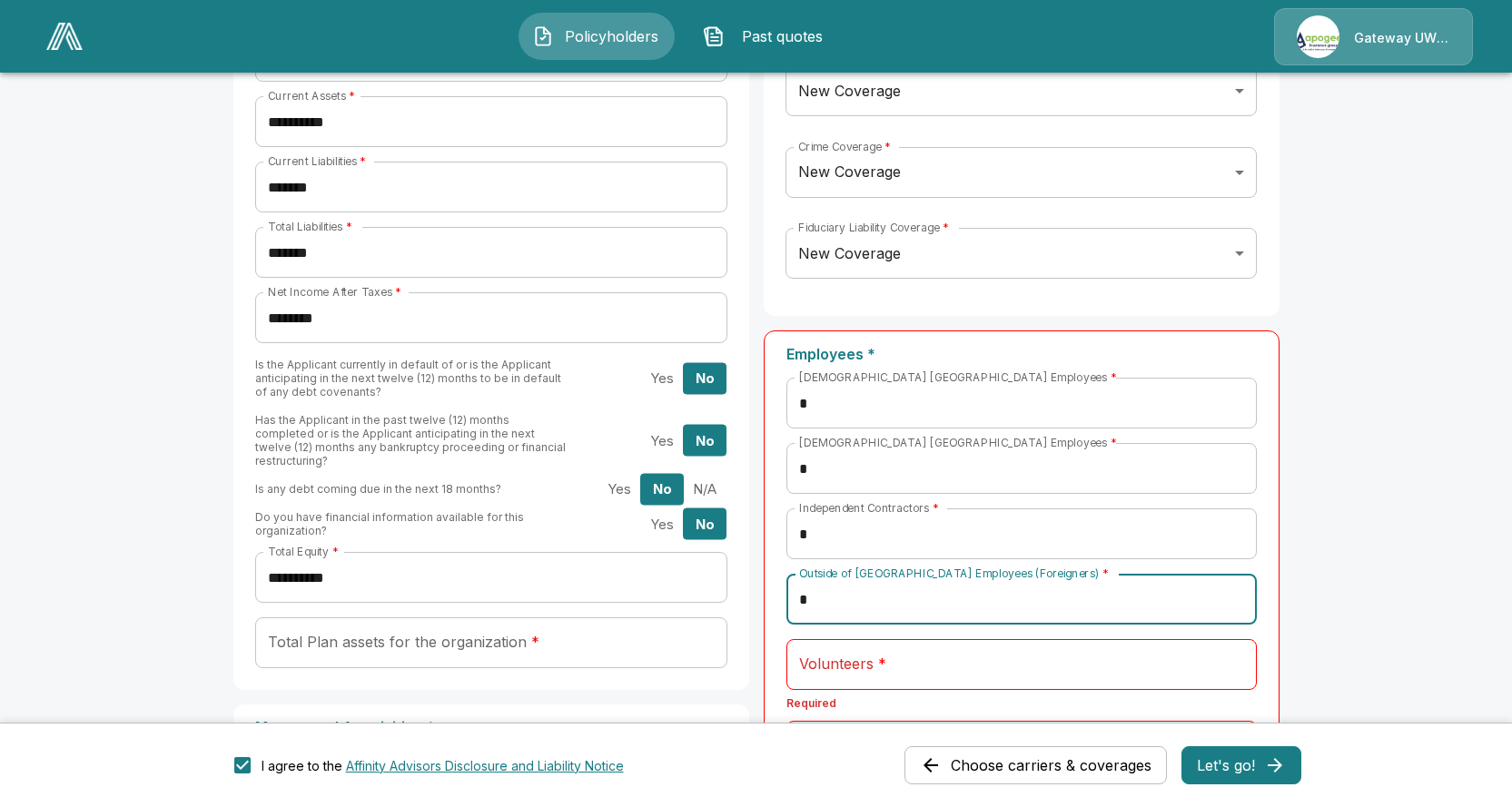
scroll to position [908, 0]
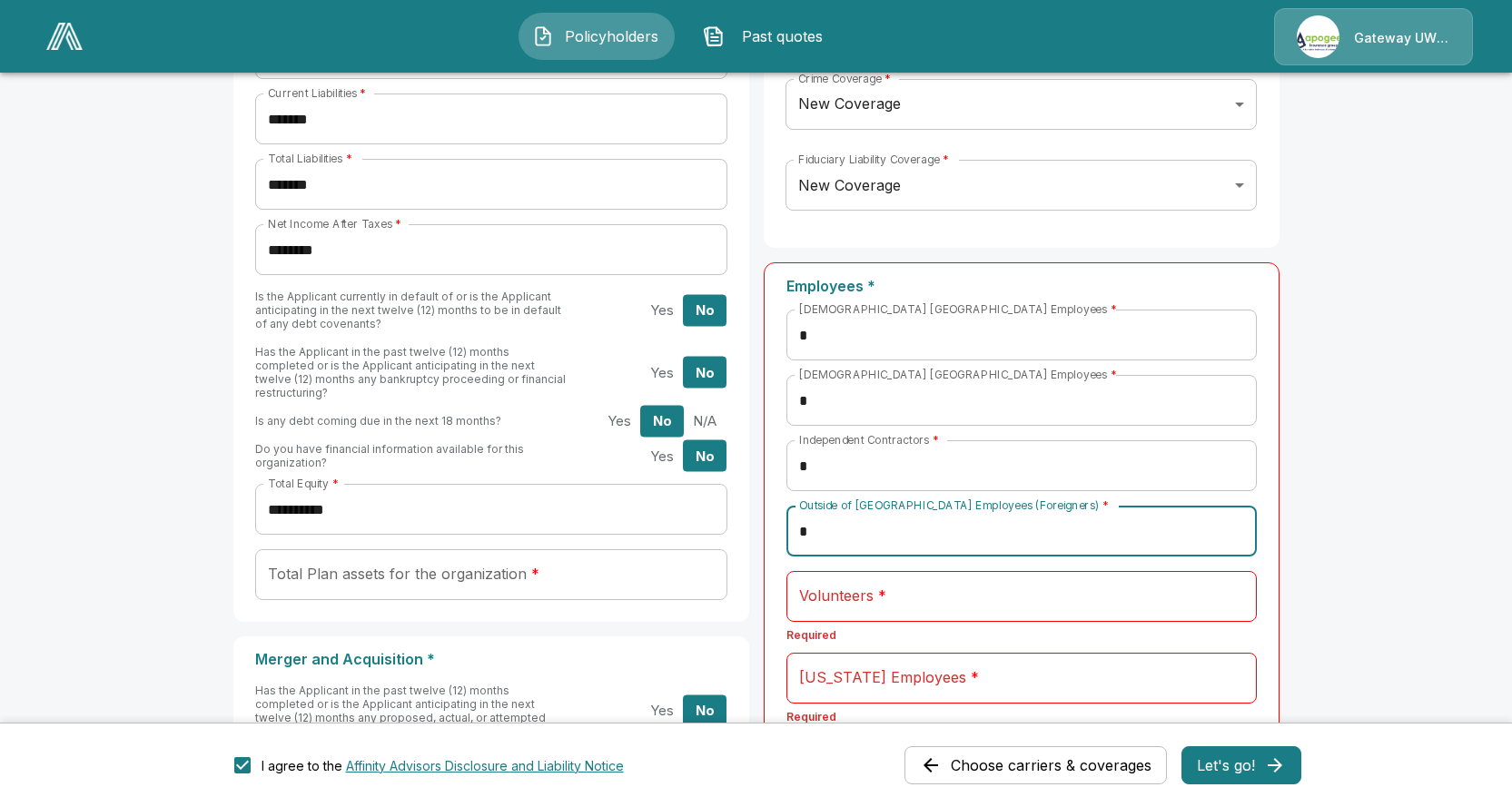
type input "*"
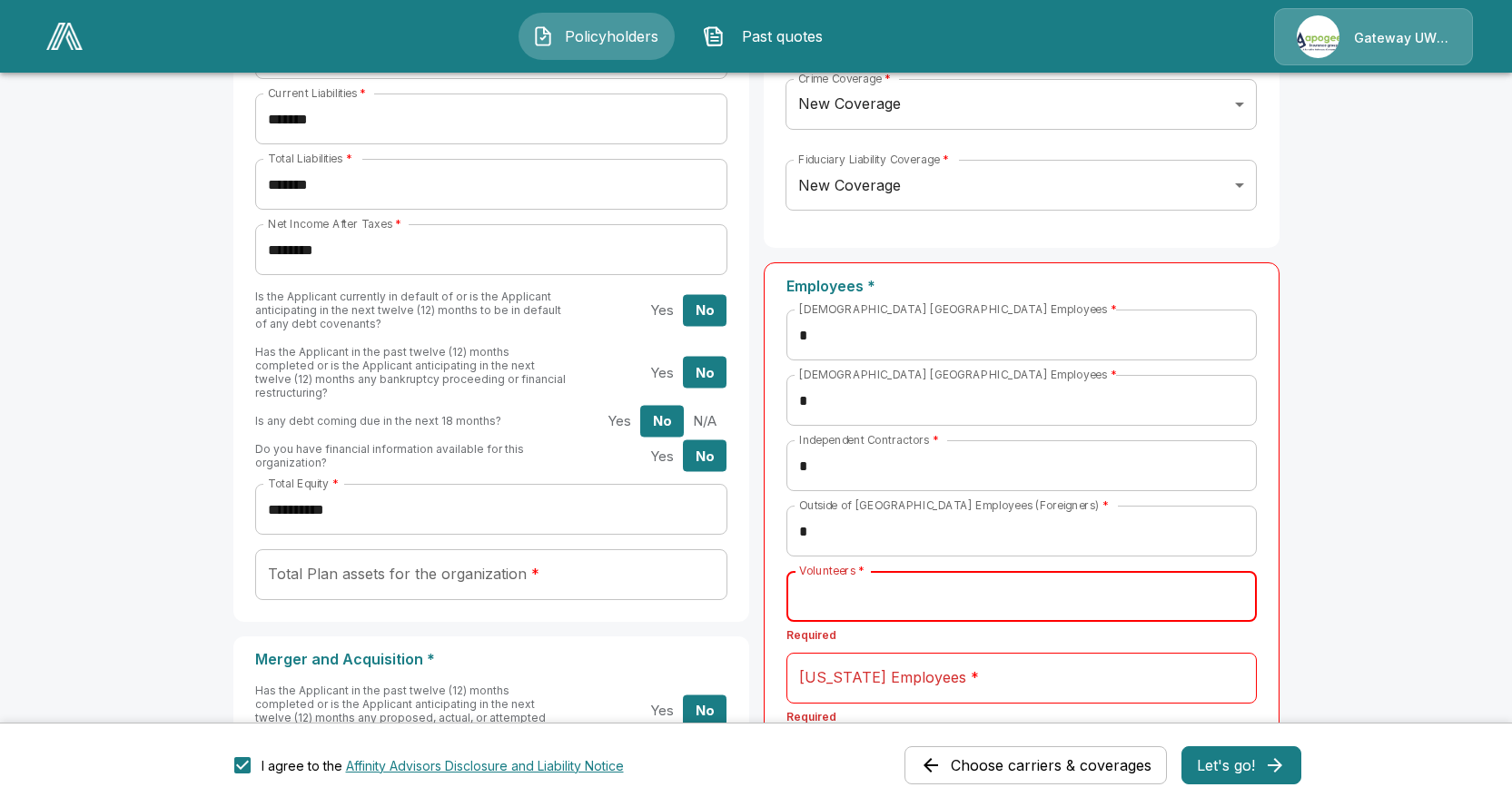
click at [847, 616] on input "Volunteers *" at bounding box center [1021, 595] width 470 height 50
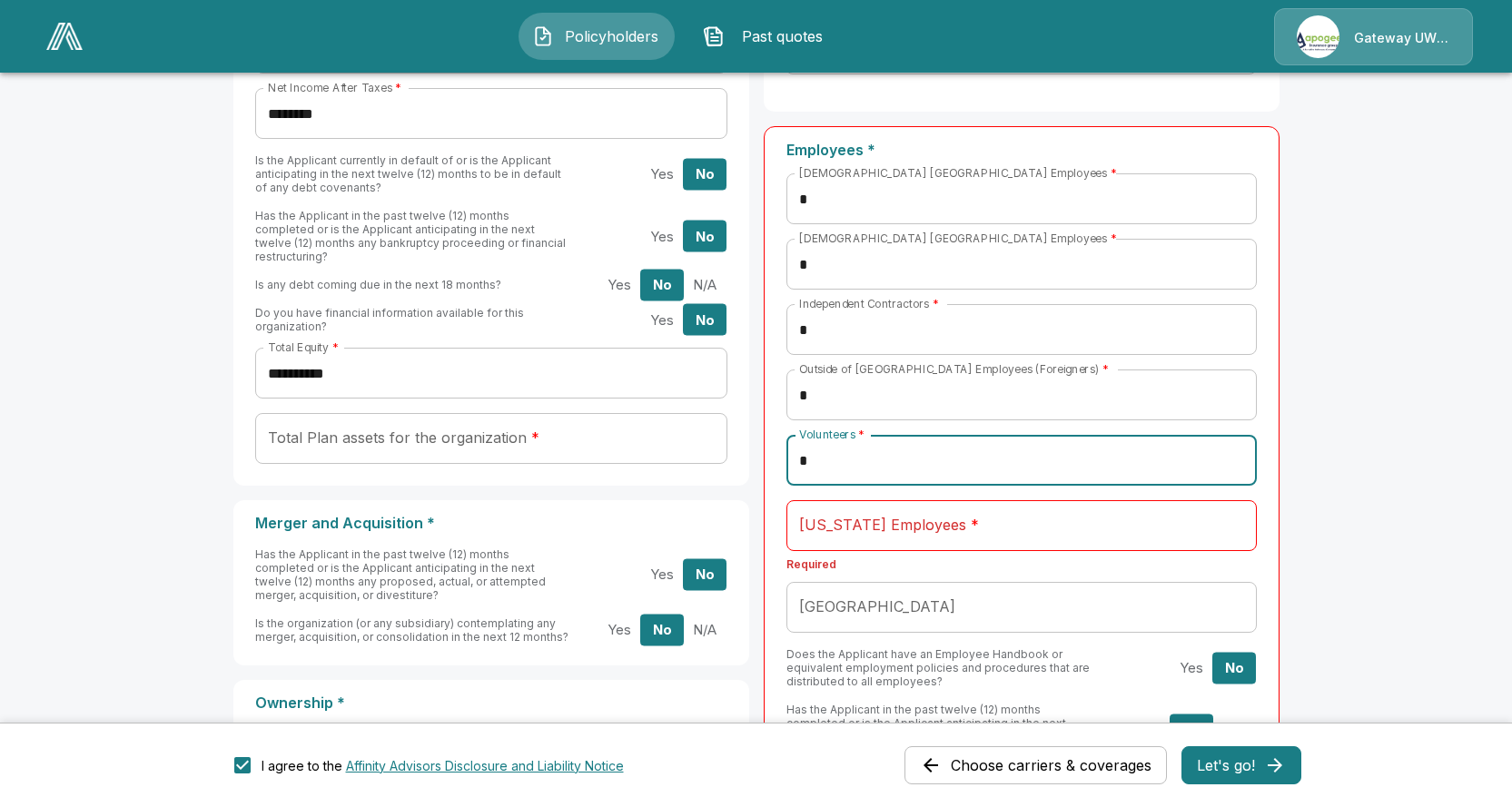
scroll to position [1089, 0]
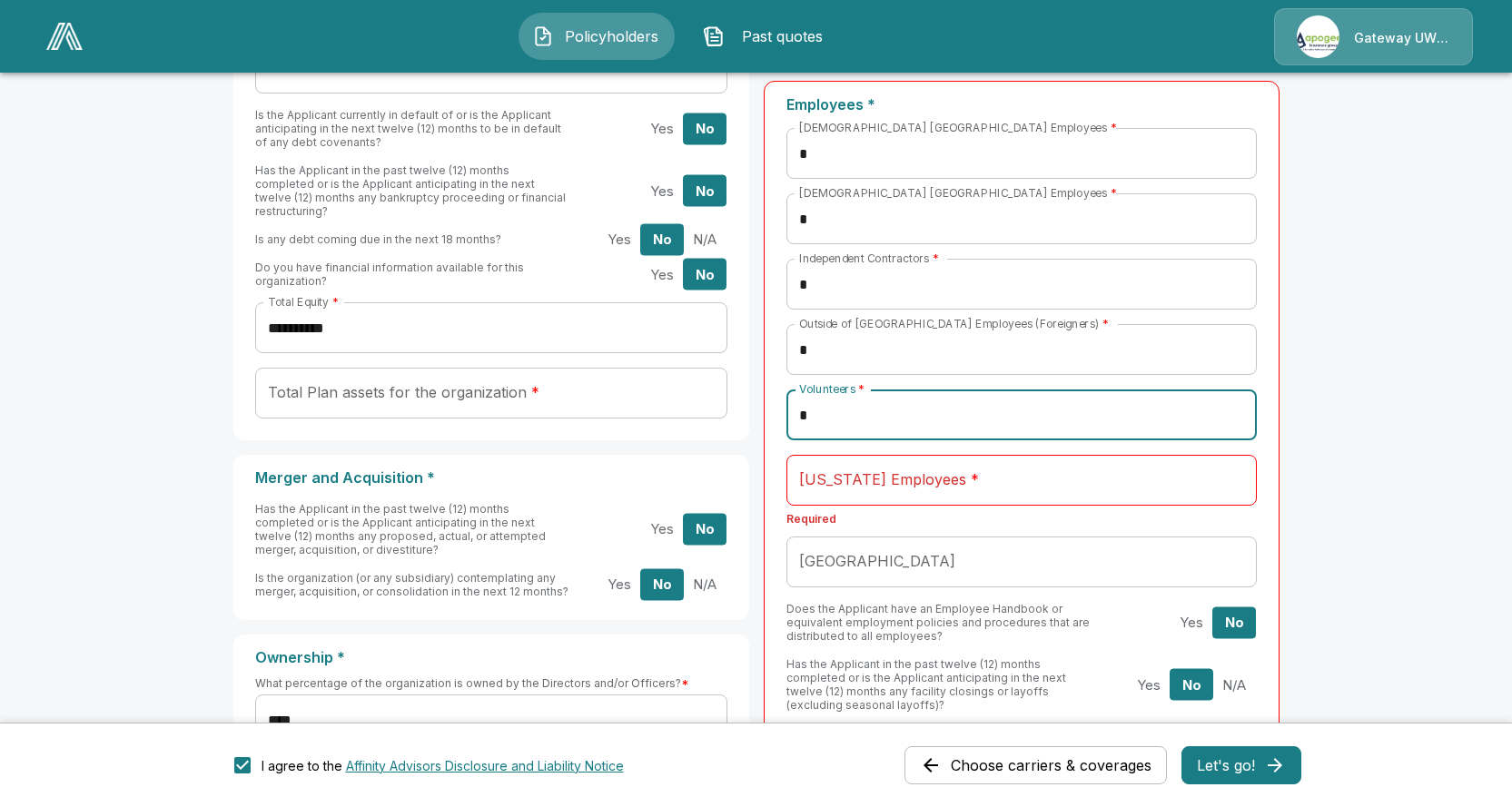
type input "*"
click at [820, 482] on input "California Employees *" at bounding box center [1021, 480] width 470 height 50
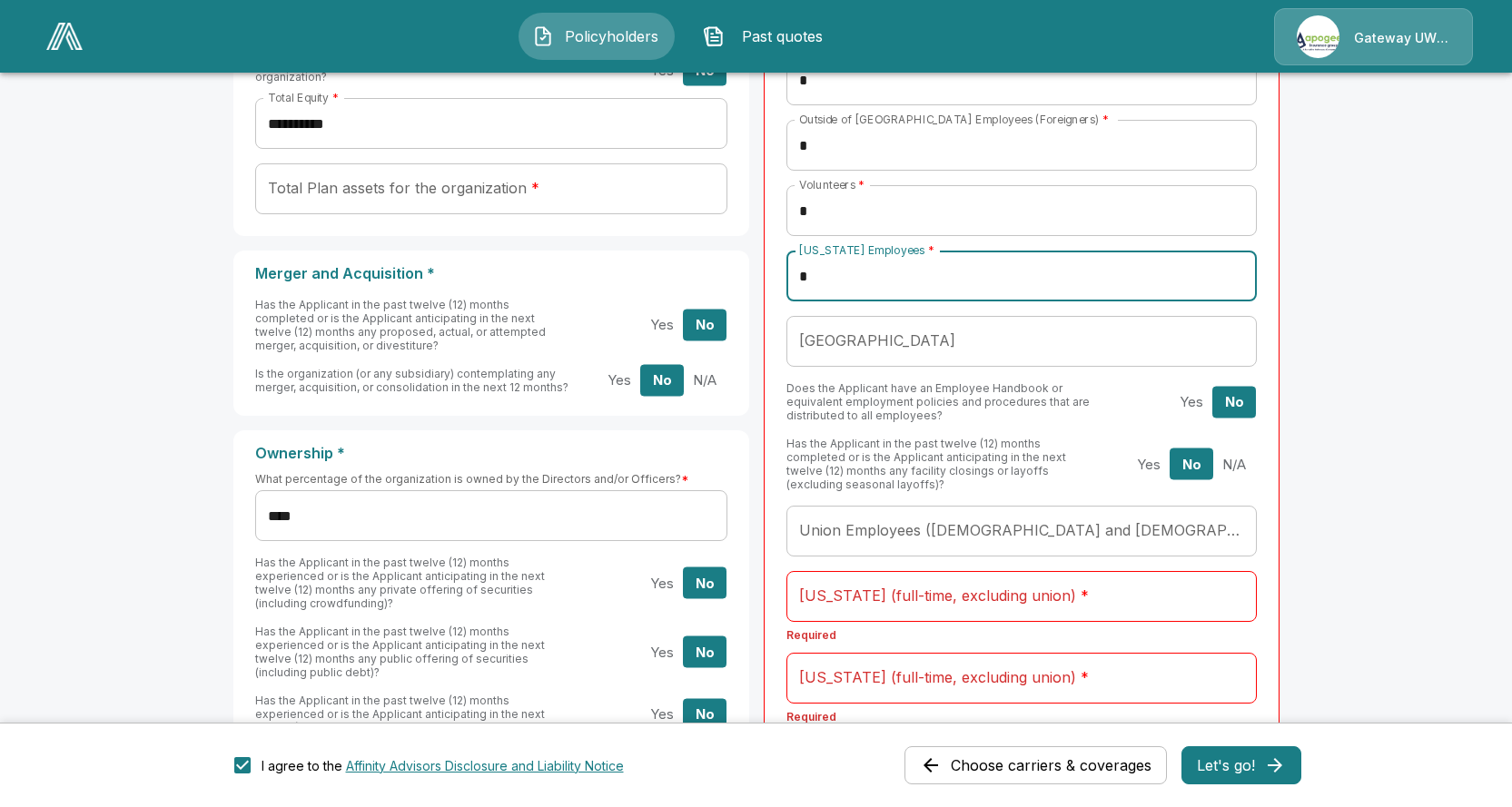
scroll to position [1361, 0]
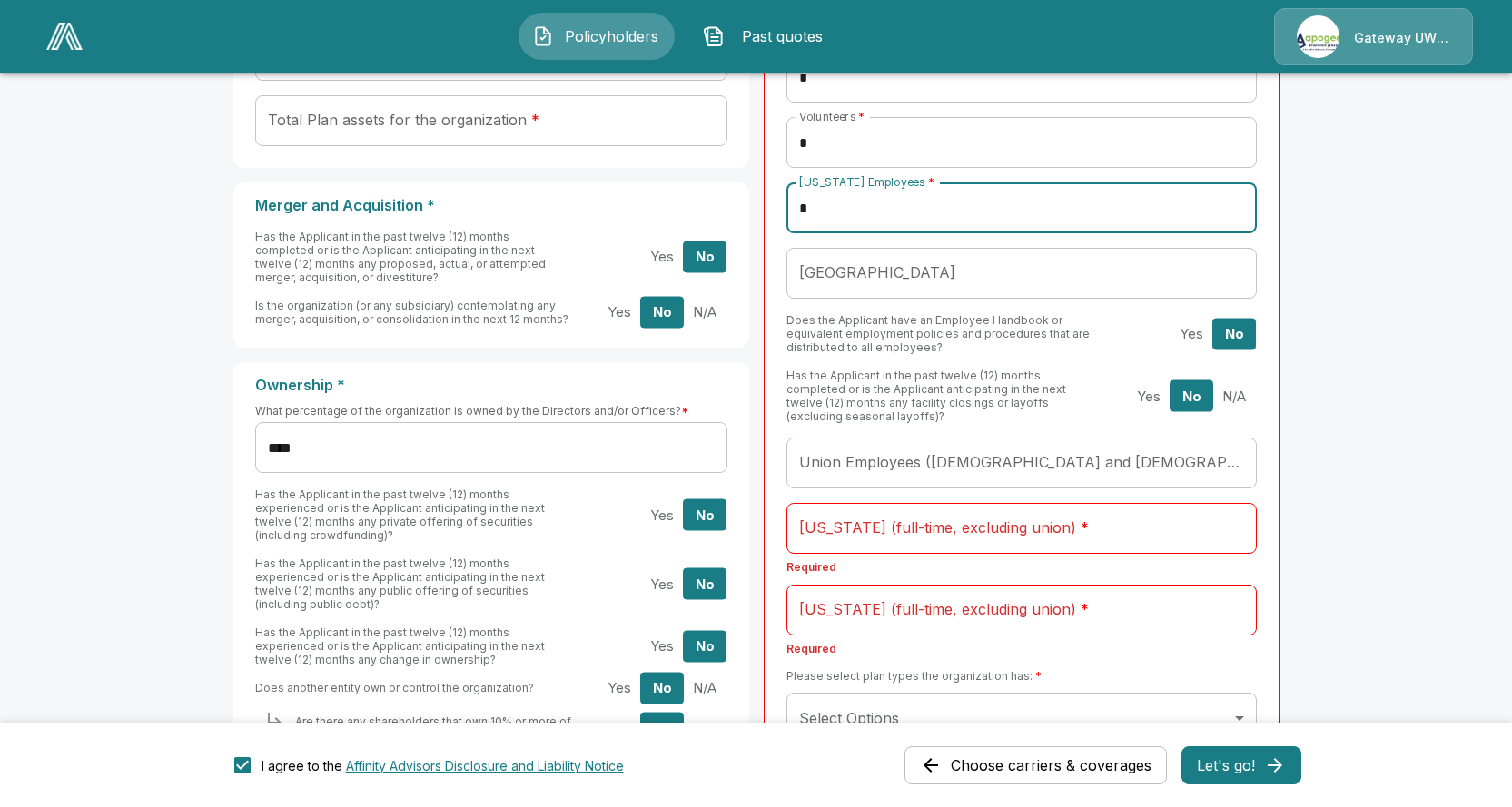
type input "*"
click at [950, 524] on div "New York (full-time, excluding union) * New York (full-time, excluding union) *" at bounding box center [1021, 527] width 470 height 50
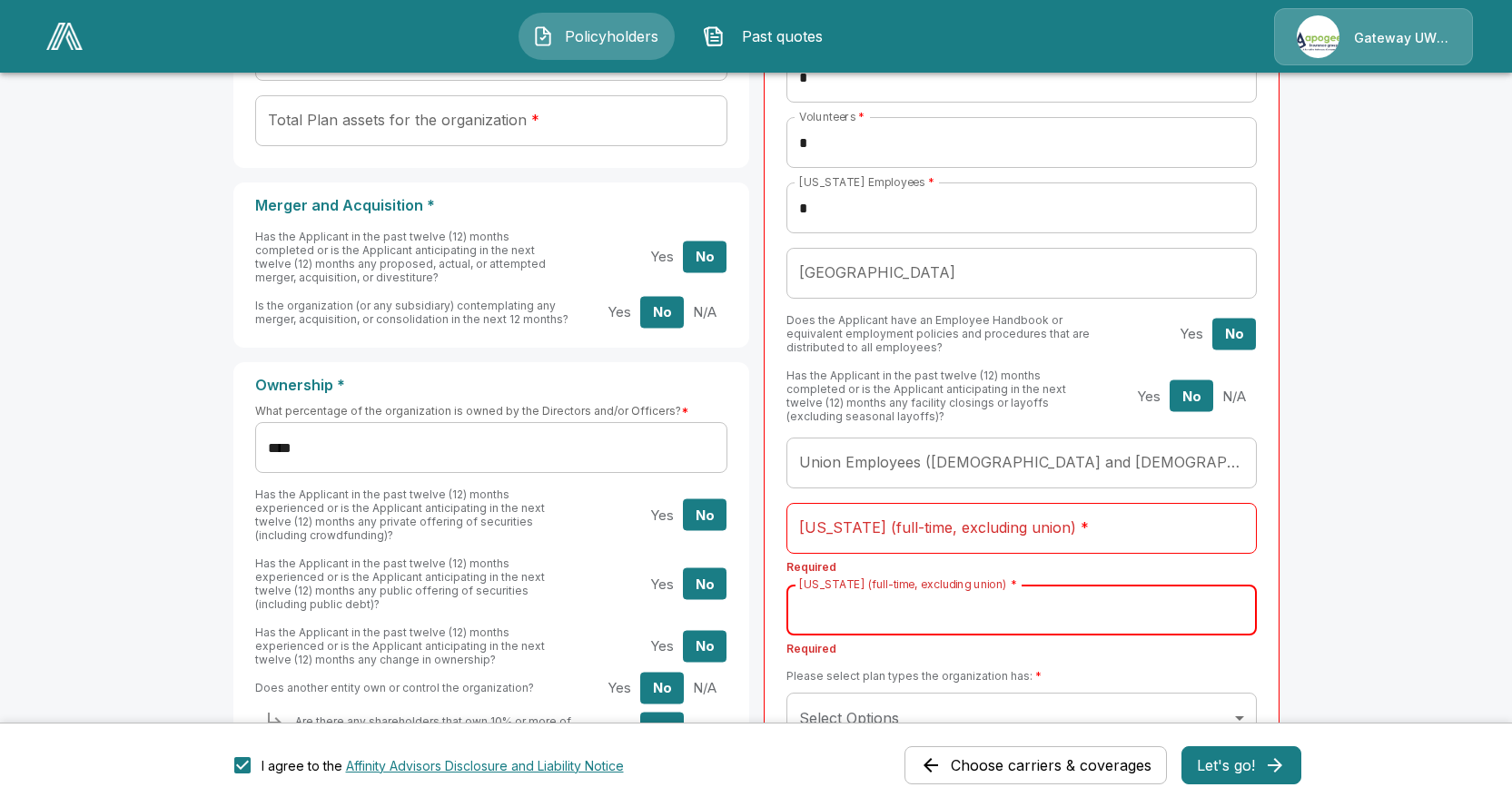
click at [864, 613] on input "Illinois (full-time, excluding union) *" at bounding box center [1021, 609] width 470 height 50
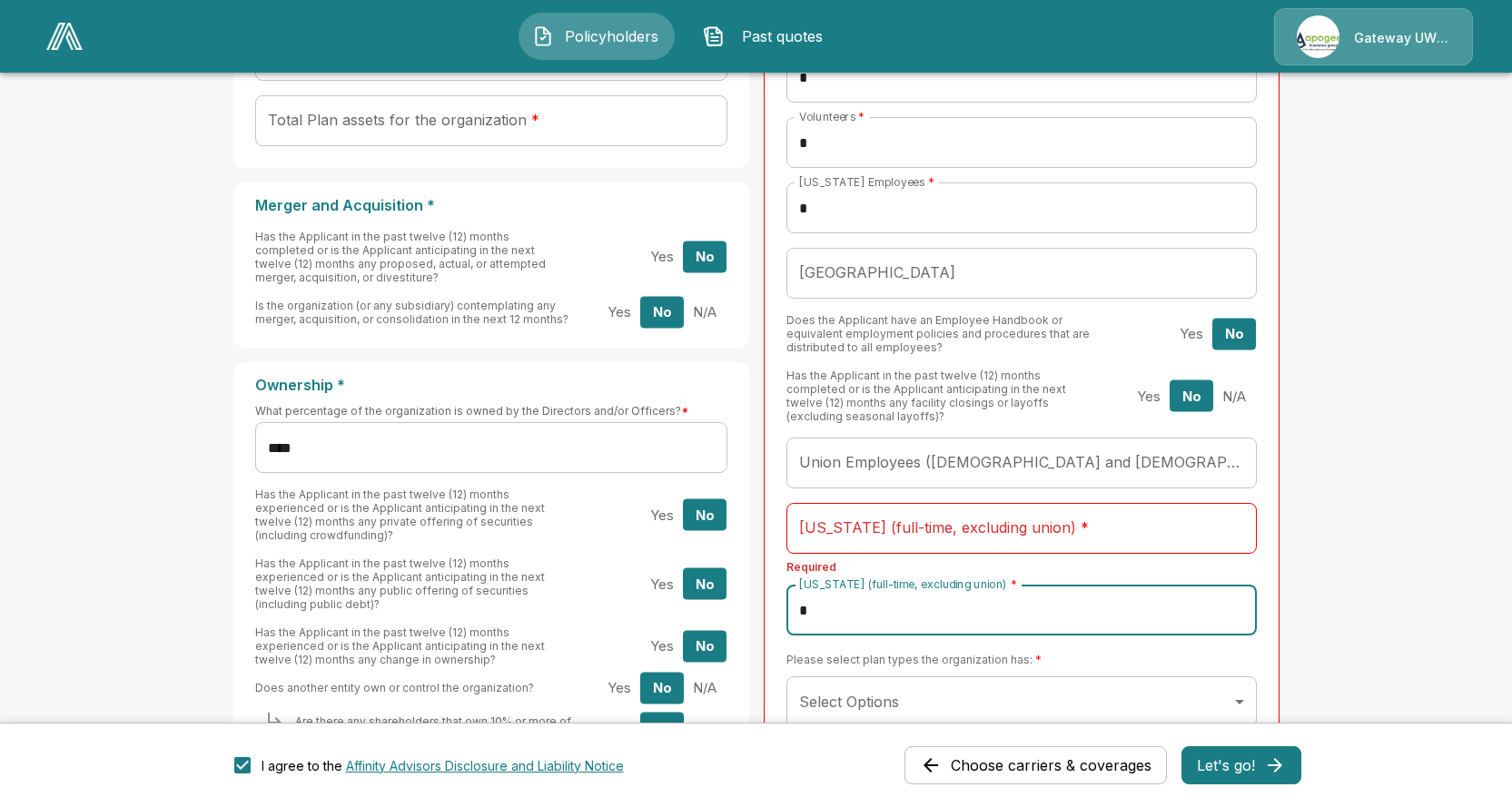
type input "*"
click at [880, 538] on input "New York (full-time, excluding union) *" at bounding box center [1021, 527] width 470 height 50
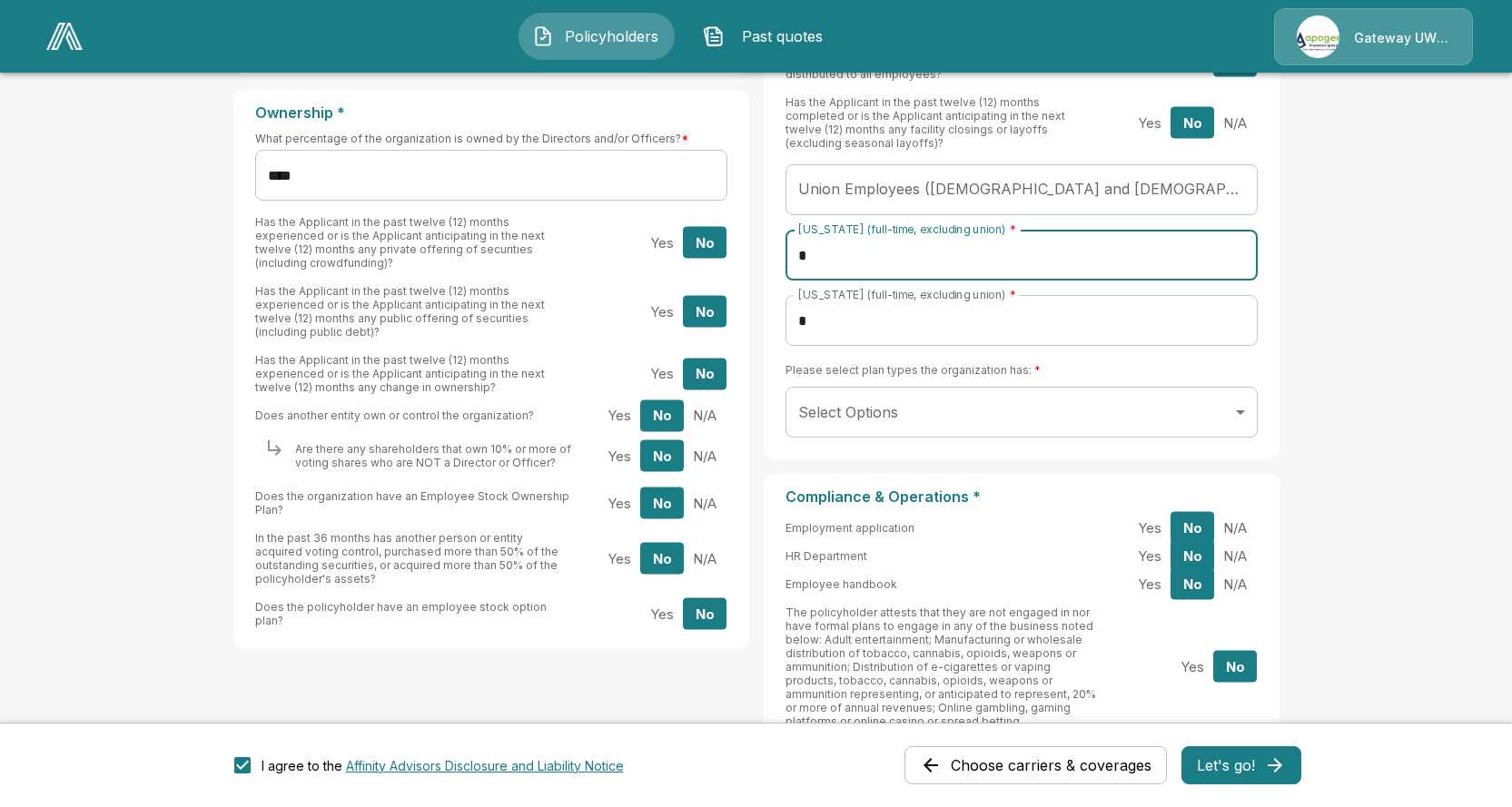
scroll to position [1855, 0]
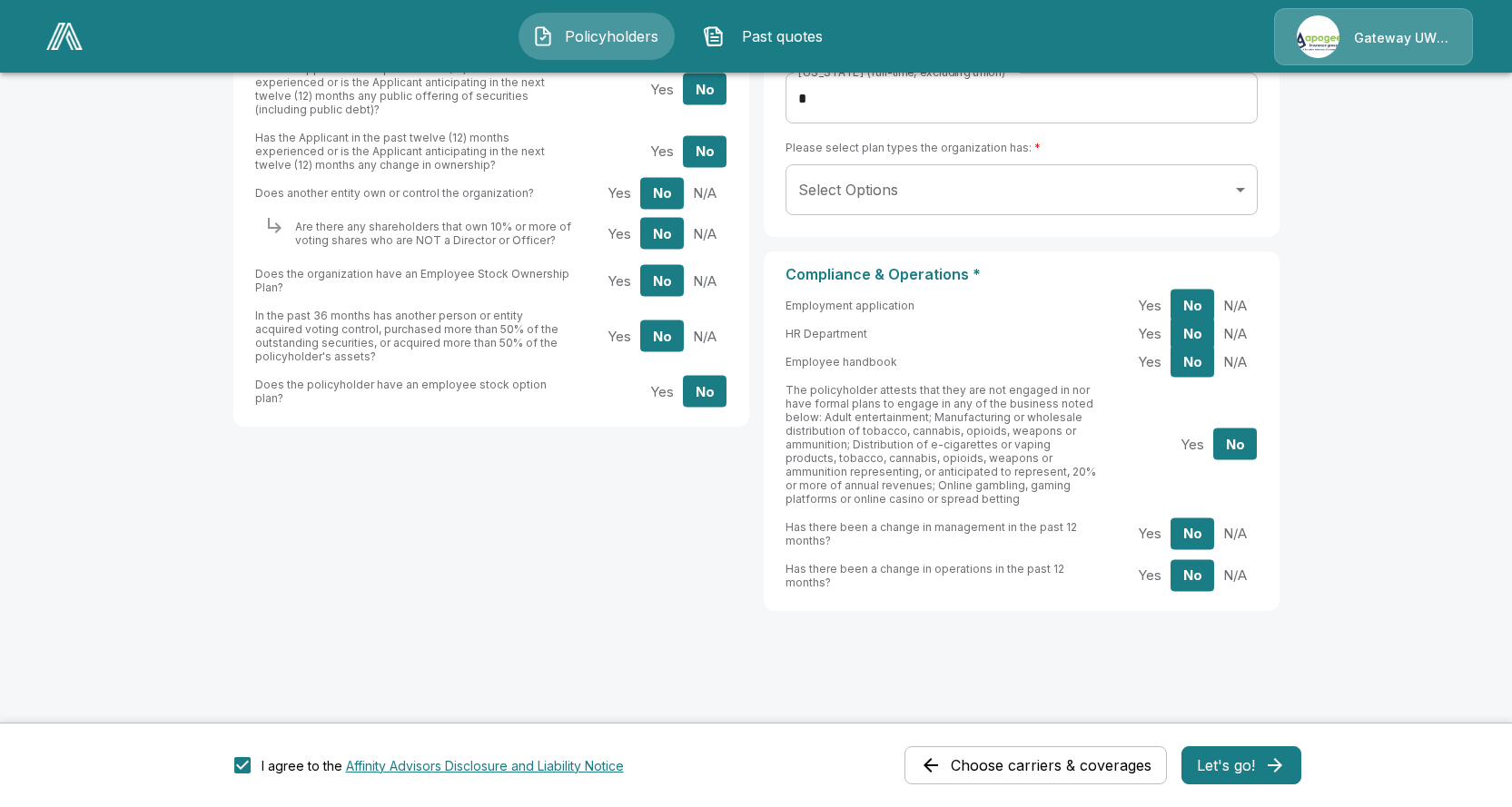
type input "*"
click at [1262, 772] on button "Let's go!" at bounding box center [1241, 764] width 120 height 39
click at [1261, 748] on div "I agree to the Affinity Advisors Disclosure and Liability Notice Choose carrier…" at bounding box center [756, 764] width 1089 height 54
click at [1267, 759] on button "Let's go!" at bounding box center [1241, 764] width 120 height 39
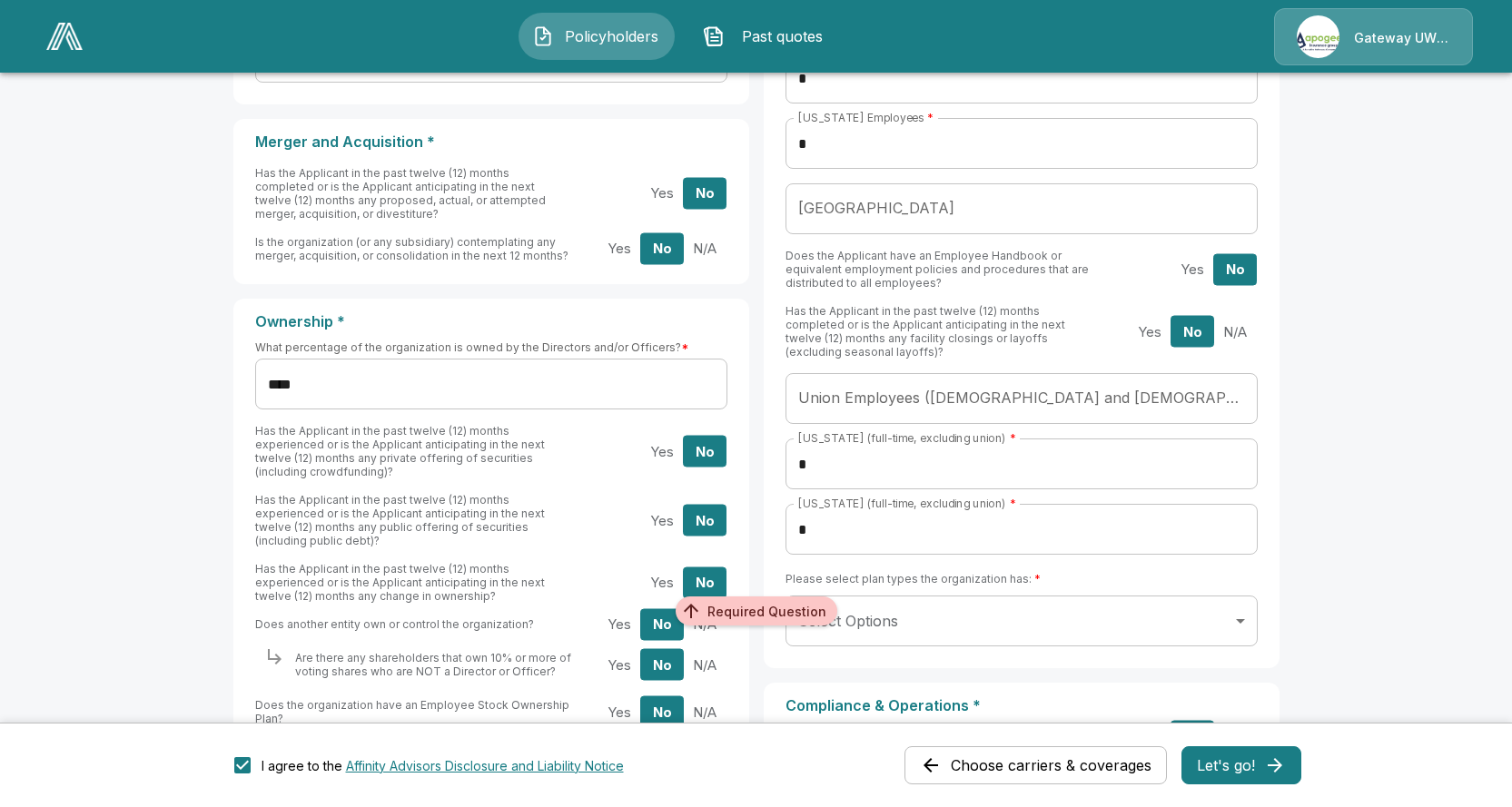
scroll to position [1492, 0]
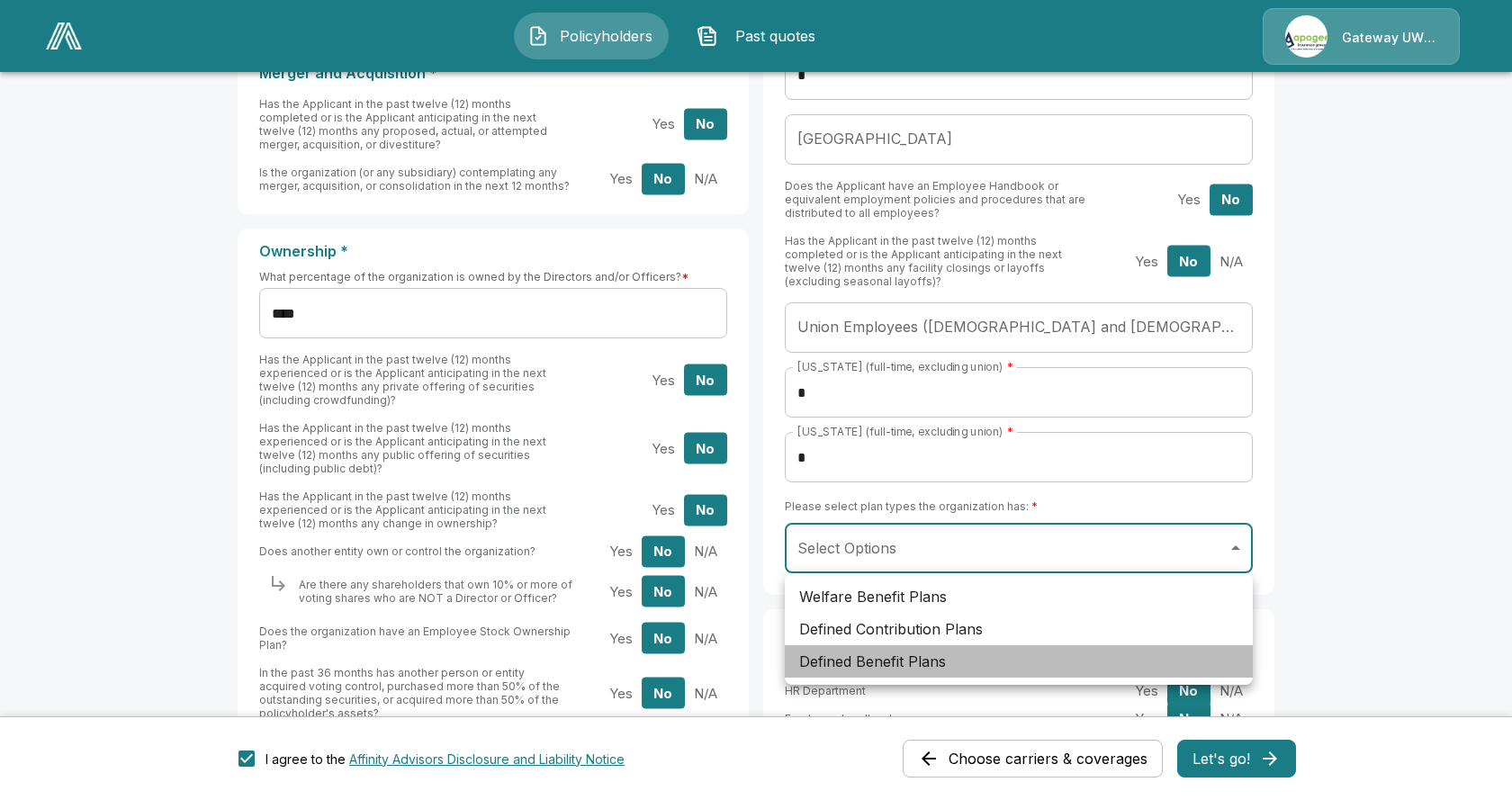
click at [1006, 664] on li "Defined Benefit Plans" at bounding box center [1018, 661] width 468 height 32
type input "**********"
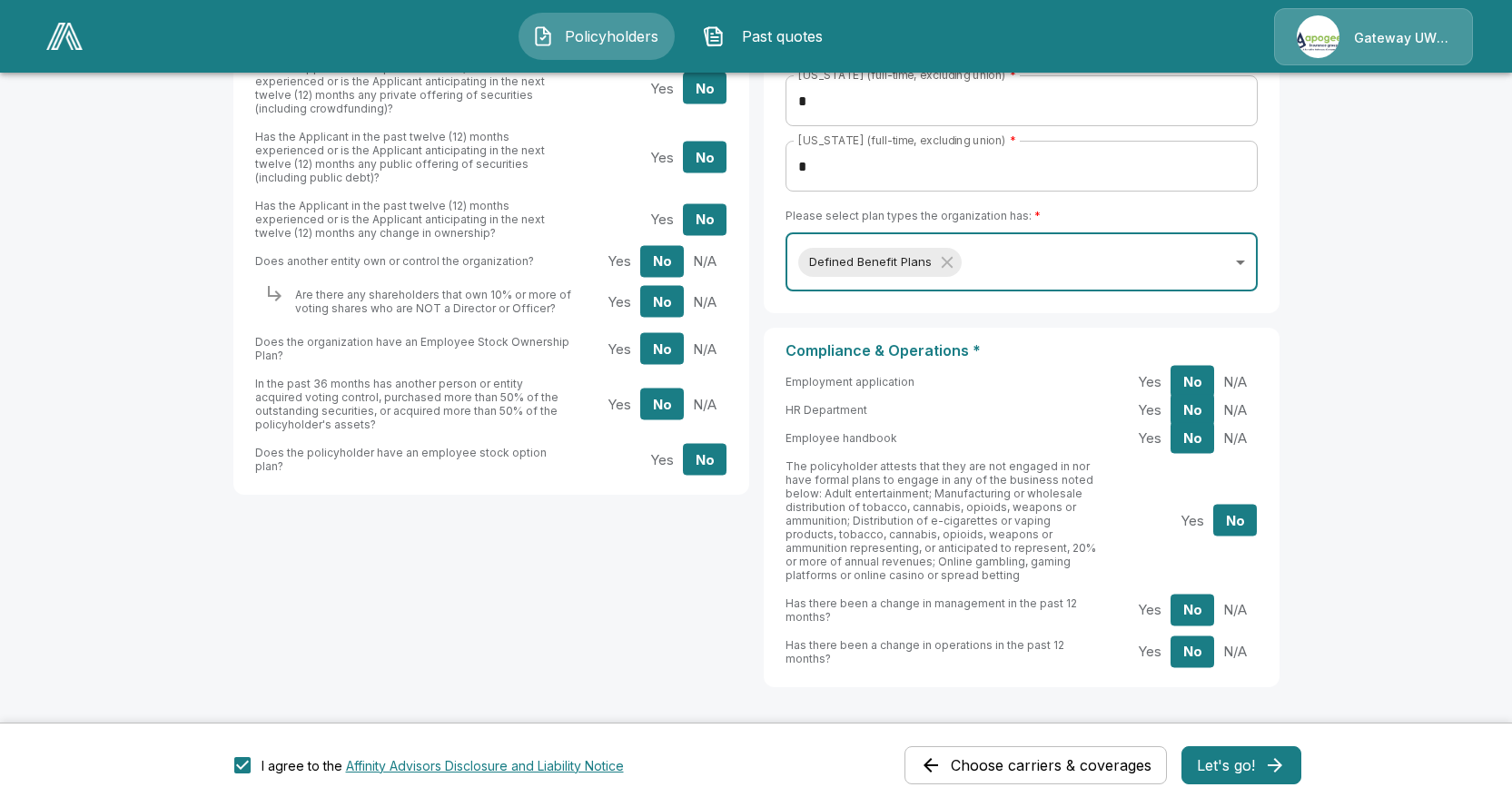
scroll to position [1864, 0]
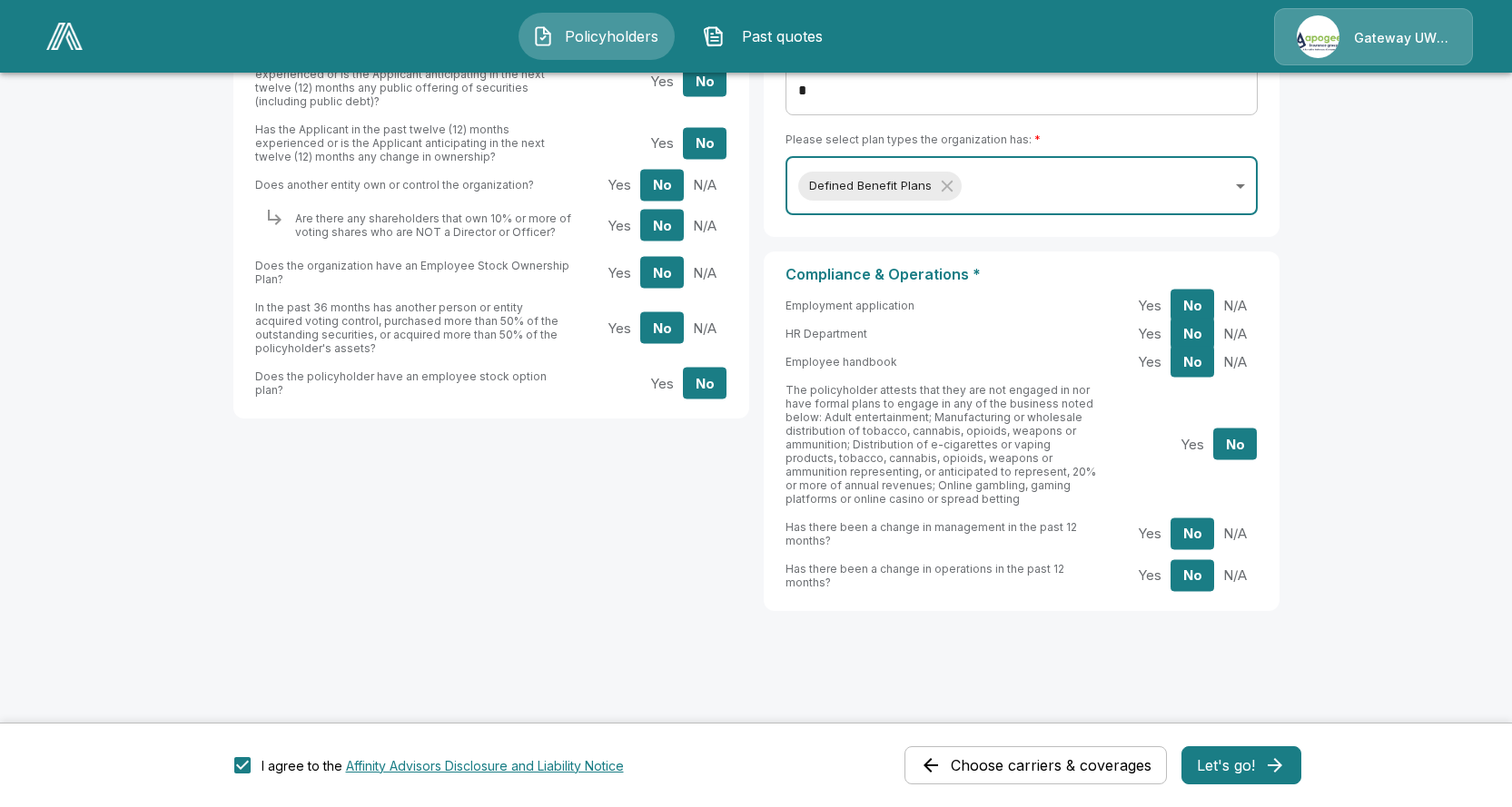
click at [1239, 764] on button "Let's go!" at bounding box center [1241, 764] width 120 height 39
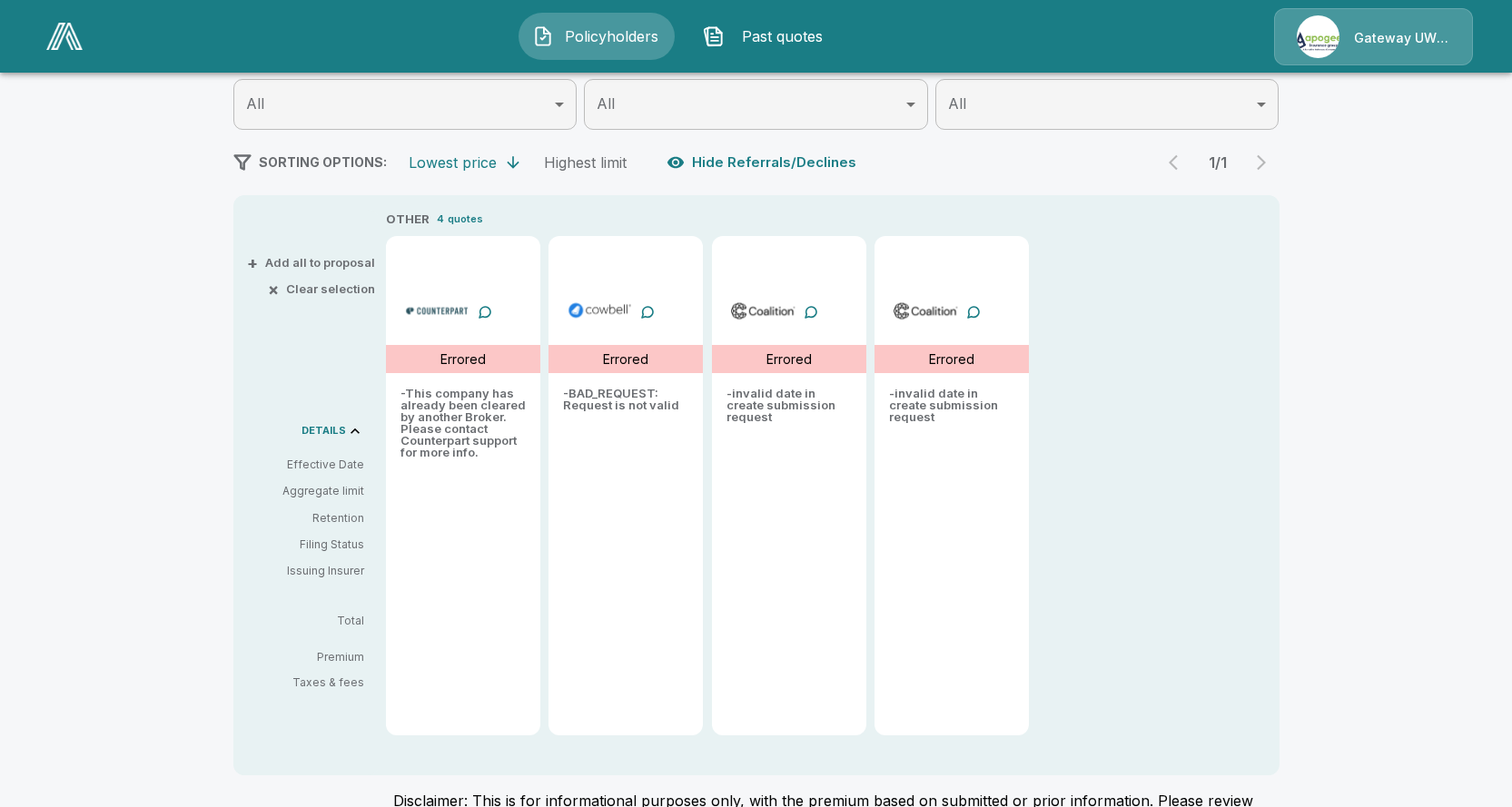
scroll to position [236, 0]
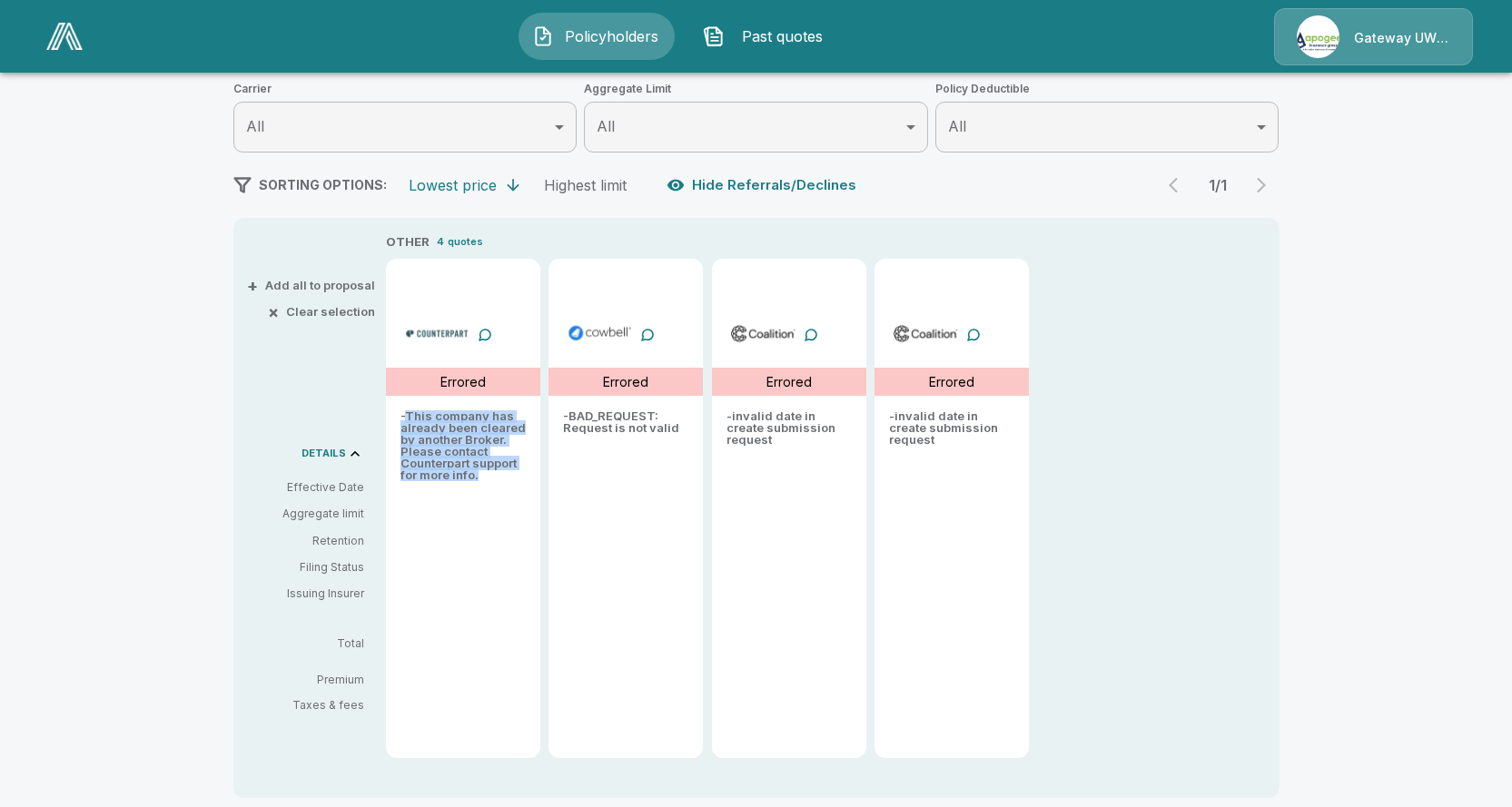
drag, startPoint x: 415, startPoint y: 409, endPoint x: 488, endPoint y: 480, distance: 101.8
click at [488, 480] on p "- This company has already been cleared by another Broker. Please contact Count…" at bounding box center [463, 446] width 126 height 71
copy p "This company has already been cleared by another Broker. Please contact Counter…"
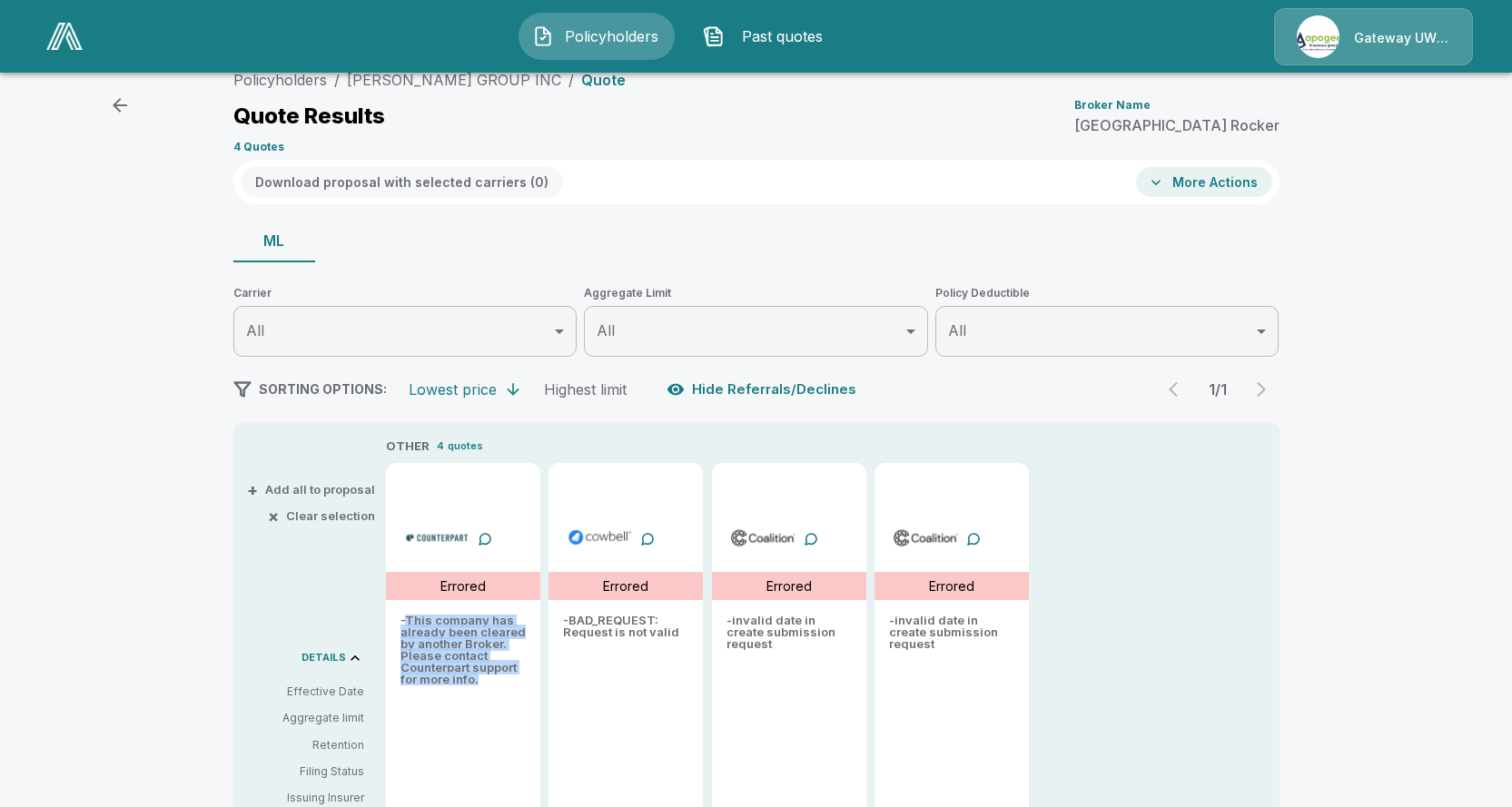
scroll to position [54, 0]
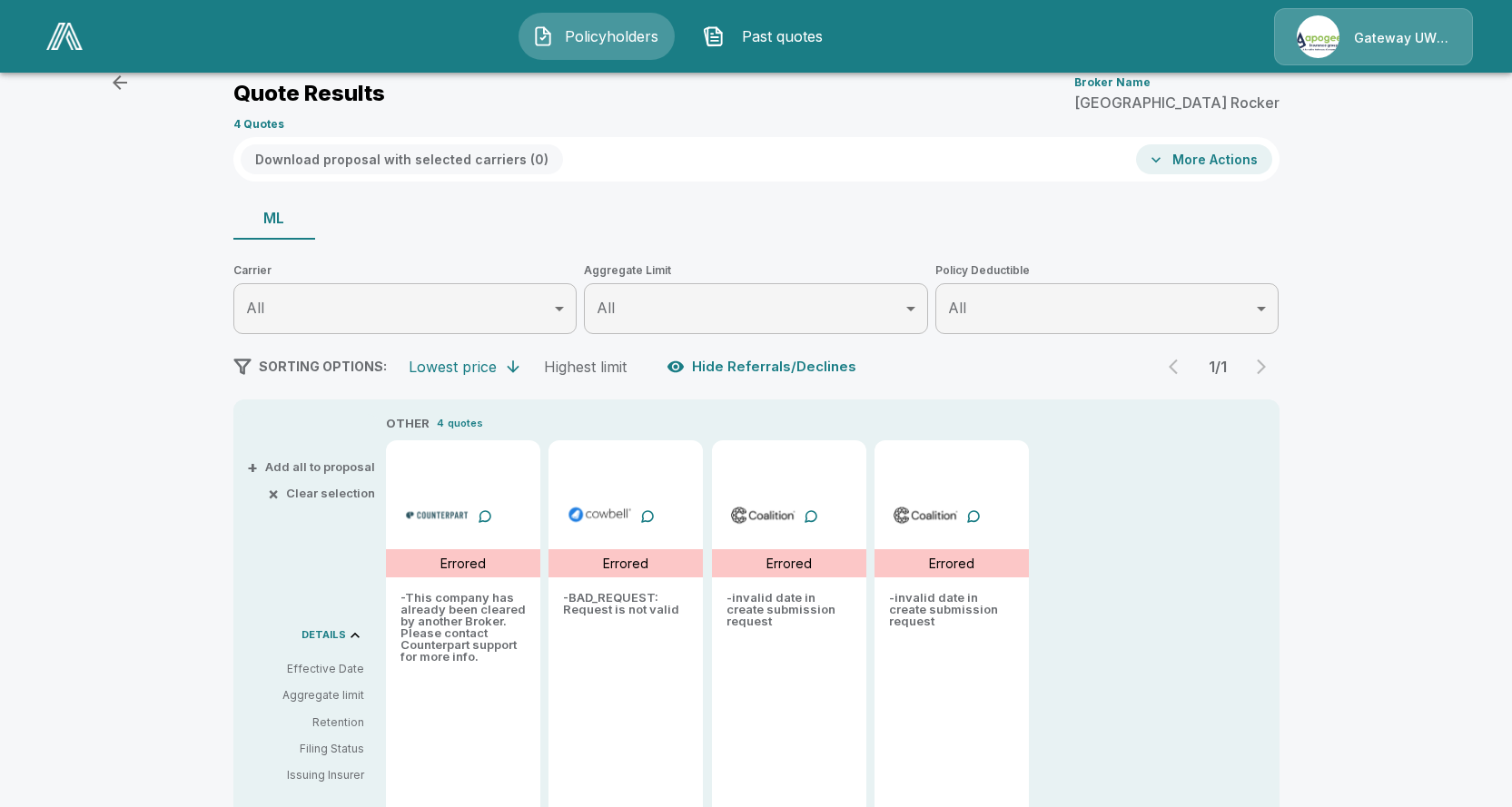
click at [183, 493] on div "Policyholders / BIZON GROUP INC / Quote Quote Results Broker Name Madison Rocke…" at bounding box center [756, 578] width 1512 height 1093
